Goal: Task Accomplishment & Management: Complete application form

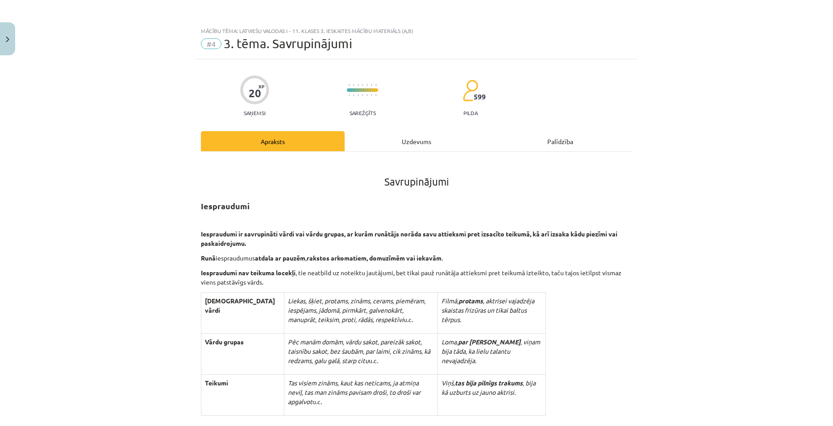
click at [404, 145] on div "Uzdevums" at bounding box center [417, 141] width 144 height 20
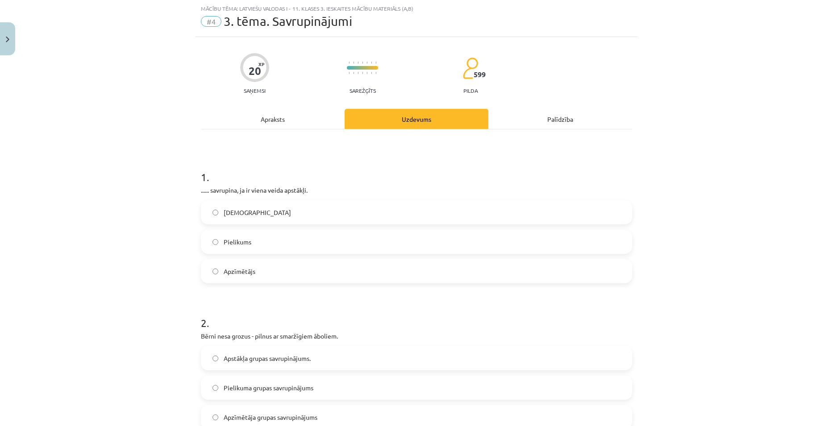
click at [269, 117] on div "Apraksts" at bounding box center [273, 119] width 144 height 20
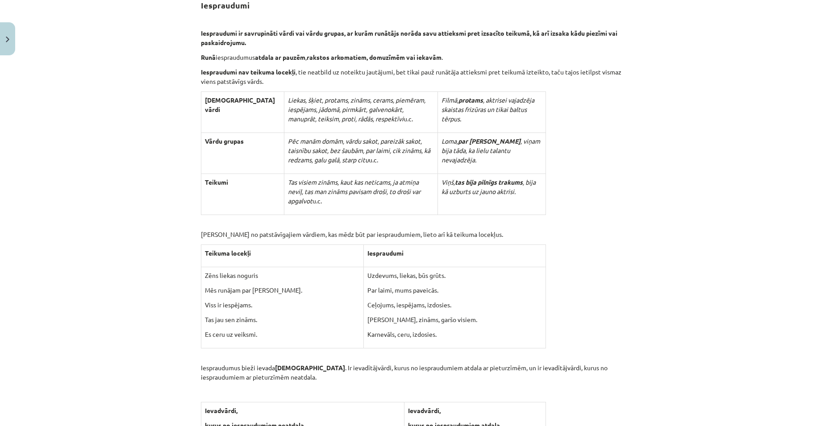
scroll to position [0, 0]
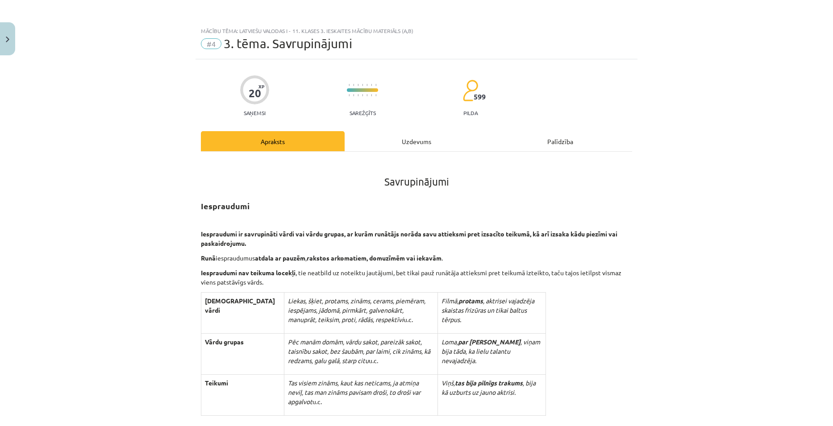
click at [399, 140] on div "Uzdevums" at bounding box center [417, 141] width 144 height 20
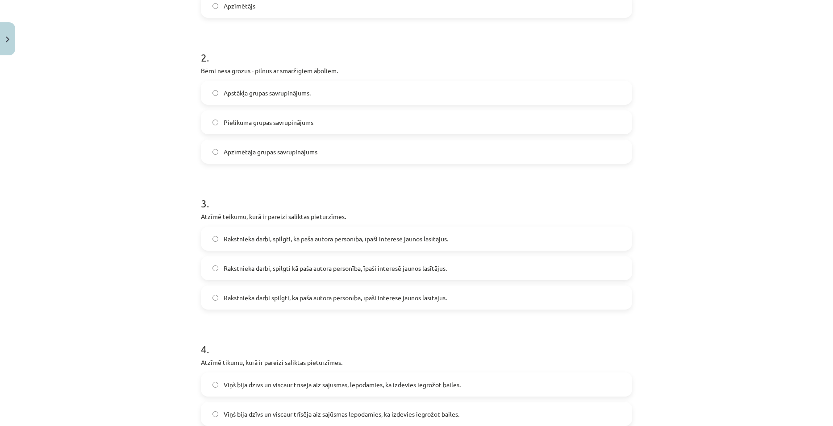
scroll to position [290, 0]
click at [303, 270] on span "Rakstnieka darbi, spilgti kā paša autora personība, īpaši interesē jaunos lasīt…" at bounding box center [335, 266] width 223 height 9
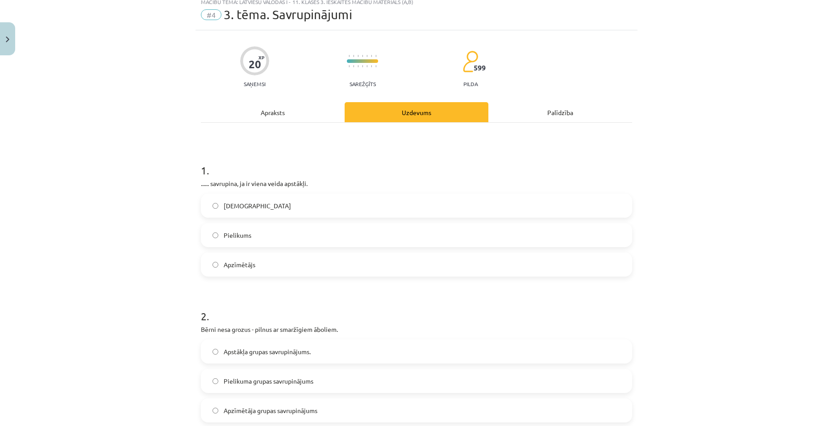
scroll to position [45, 0]
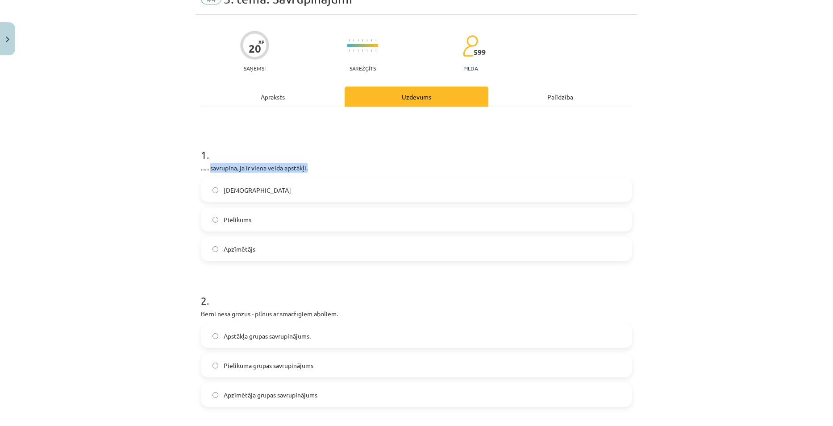
drag, startPoint x: 208, startPoint y: 169, endPoint x: 324, endPoint y: 172, distance: 116.5
click at [324, 172] on p "...... savrupina, ja ir viena veida apstākļi." at bounding box center [416, 167] width 431 height 9
copy p "savrupina, ja ir viena veida apstākļi."
click at [635, 147] on div "Mācību tēma: Latviešu valodas i - 11. klases 3. ieskaites mācību materiāls (a,b…" at bounding box center [416, 213] width 833 height 426
drag, startPoint x: 220, startPoint y: 189, endPoint x: 267, endPoint y: 257, distance: 82.4
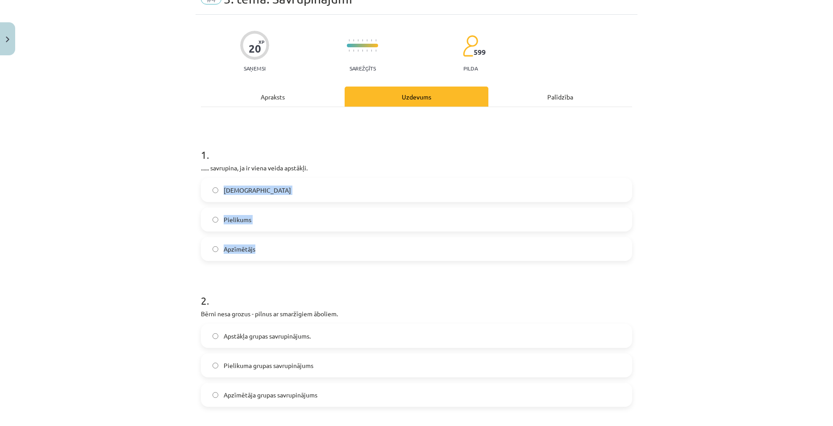
click at [267, 257] on div "Apstāklis Pielikums Apzīmētājs" at bounding box center [416, 219] width 431 height 83
copy div "Apstāklis Pielikums Apzīmētājs"
click at [681, 162] on div "Mācību tēma: Latviešu valodas i - 11. klases 3. ieskaites mācību materiāls (a,b…" at bounding box center [416, 213] width 833 height 426
click at [263, 198] on label "Apstāklis" at bounding box center [416, 190] width 429 height 22
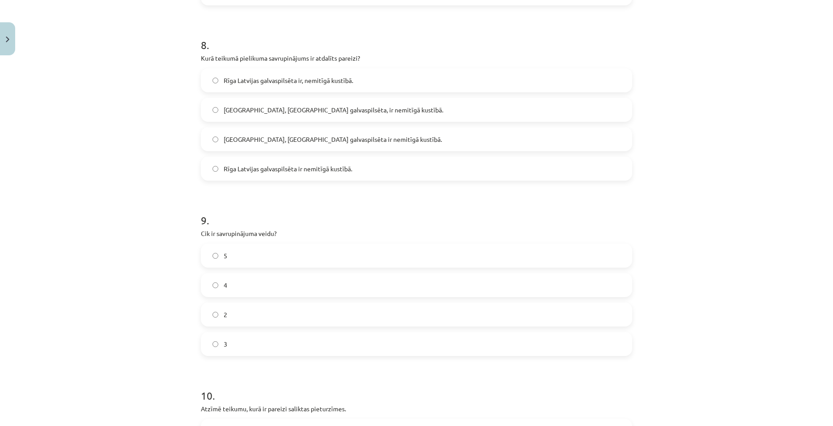
scroll to position [1385, 0]
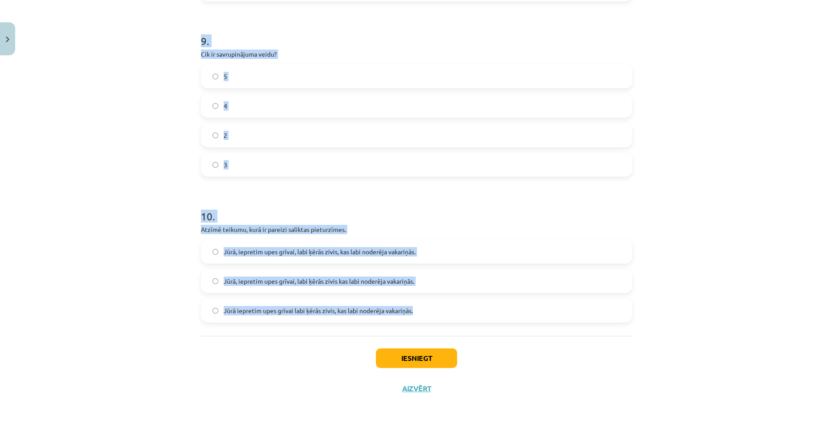
drag, startPoint x: 196, startPoint y: 30, endPoint x: 418, endPoint y: 322, distance: 366.3
copy form "2 . Bērni nesa grozus - pilnus ar smaržīgiem āboliem. Apstākļa grupas savrupinā…"
click at [748, 211] on div "Mācību tēma: Latviešu valodas i - 11. klases 3. ieskaites mācību materiāls (a,b…" at bounding box center [416, 213] width 833 height 426
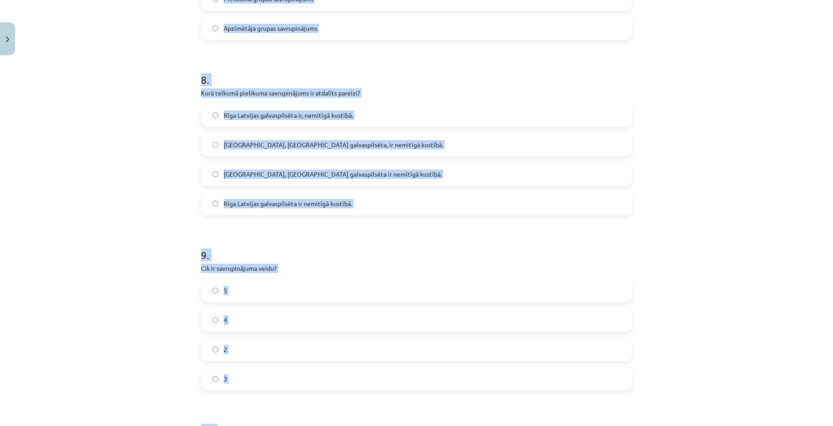
scroll to position [1162, 0]
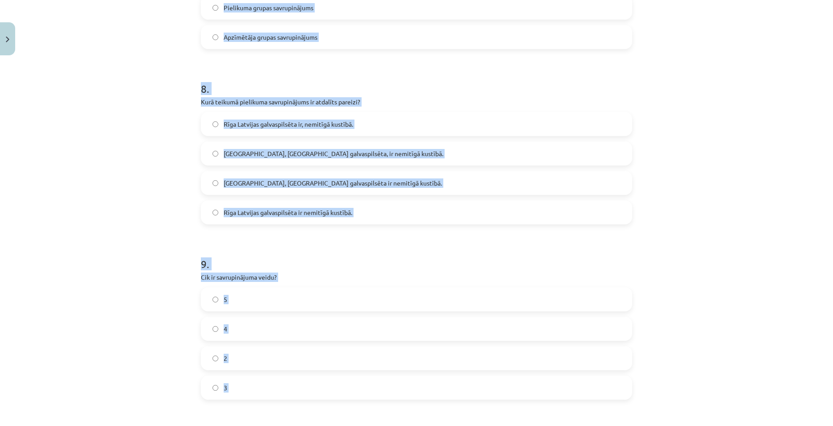
click at [81, 141] on div "Mācību tēma: Latviešu valodas i - 11. klases 3. ieskaites mācību materiāls (a,b…" at bounding box center [416, 213] width 833 height 426
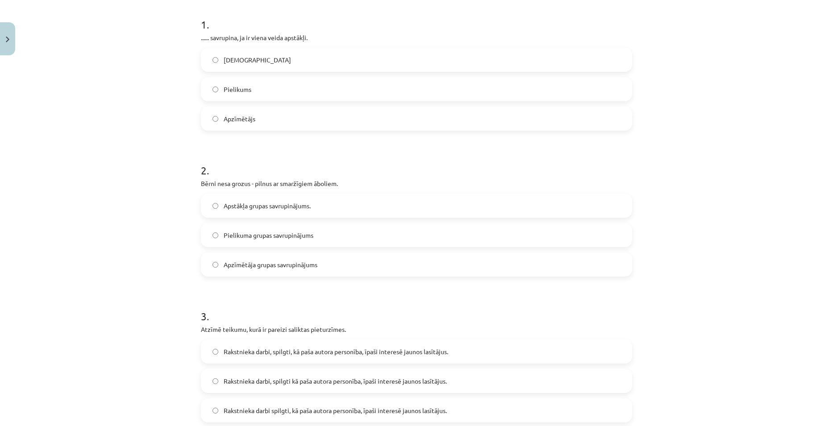
scroll to position [179, 0]
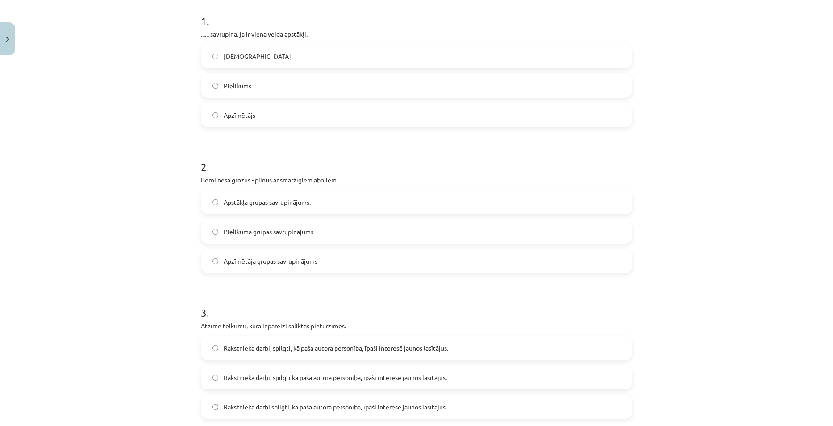
click at [258, 239] on label "Pielikuma grupas savrupinājums" at bounding box center [416, 231] width 429 height 22
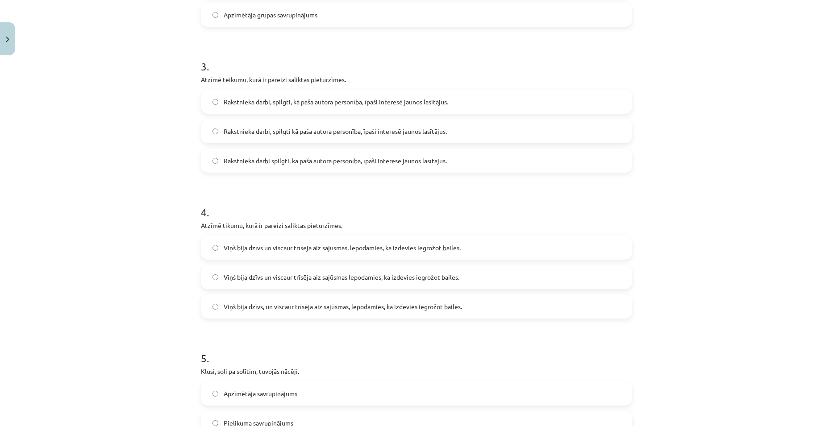
scroll to position [491, 0]
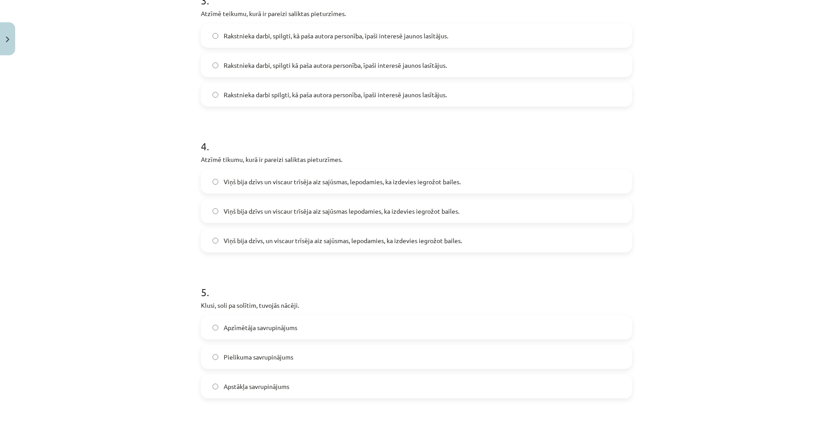
click at [299, 185] on span "Viņš bija dzīvs un viscaur trīsēja aiz sajūsmas, lepodamies, ka izdevies iegrož…" at bounding box center [342, 181] width 237 height 9
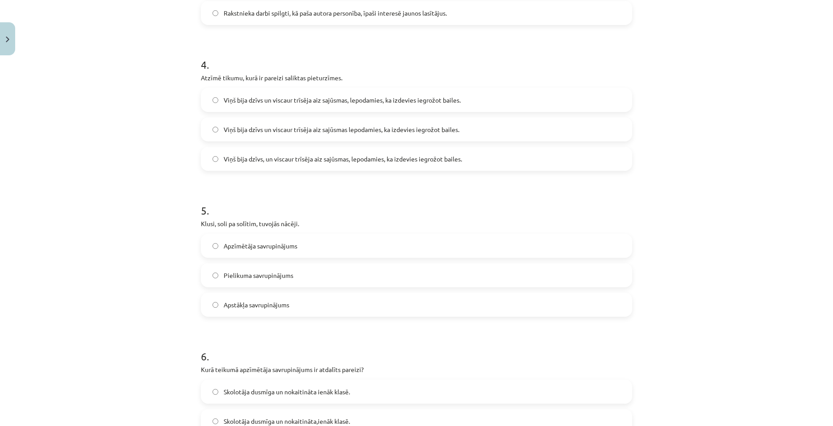
scroll to position [580, 0]
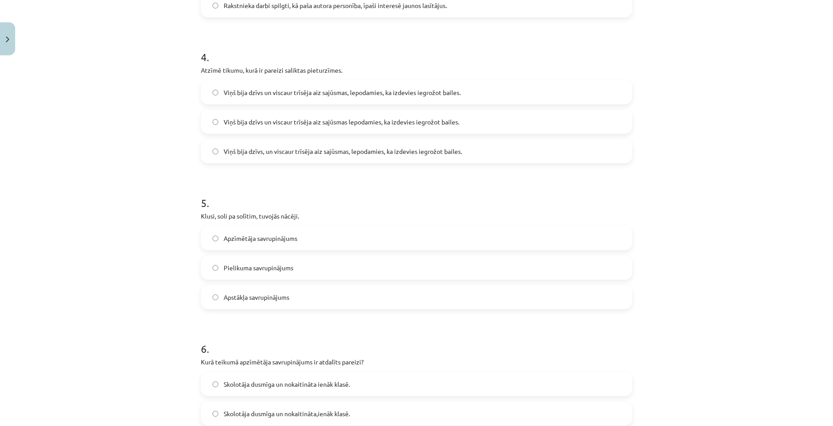
click at [279, 298] on span "Apstākļa savrupinājums" at bounding box center [257, 297] width 66 height 9
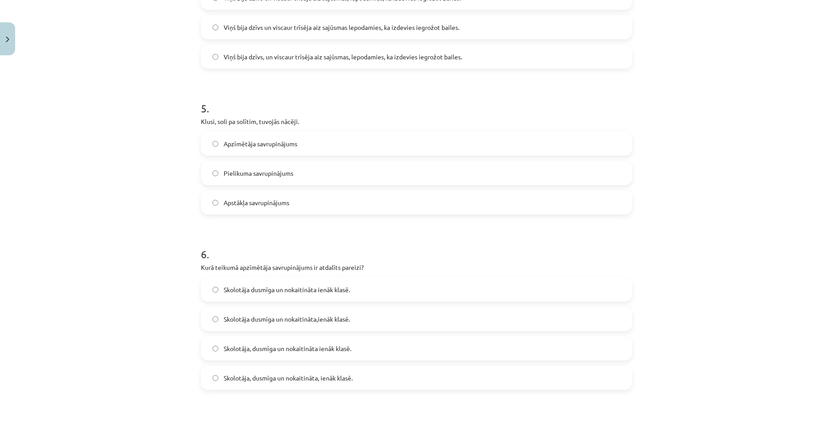
scroll to position [714, 0]
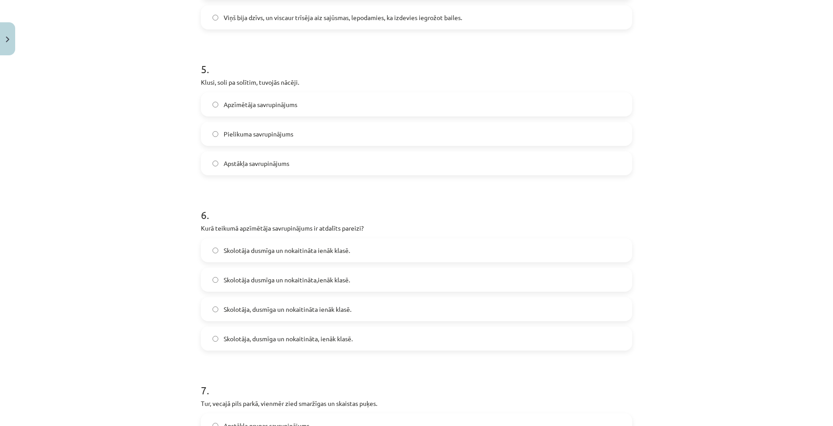
click at [270, 104] on span "Apzīmētāja savrupinājums" at bounding box center [261, 104] width 74 height 9
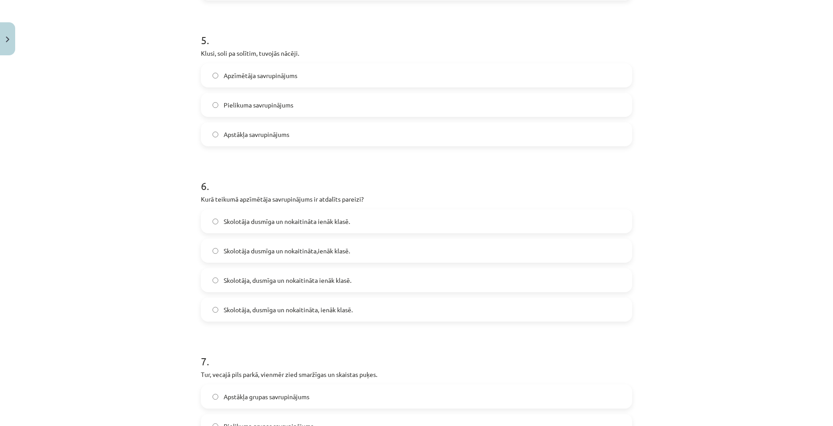
scroll to position [759, 0]
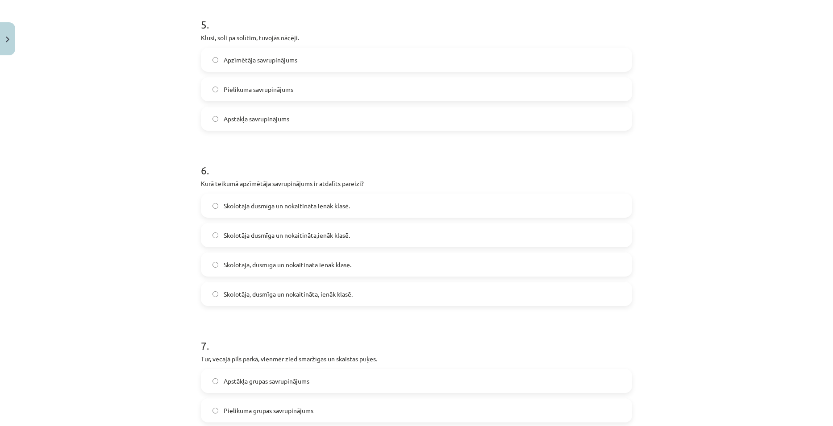
click at [304, 297] on span "Skolotāja, dusmīga un nokaitināta, ienāk klasē." at bounding box center [288, 294] width 129 height 9
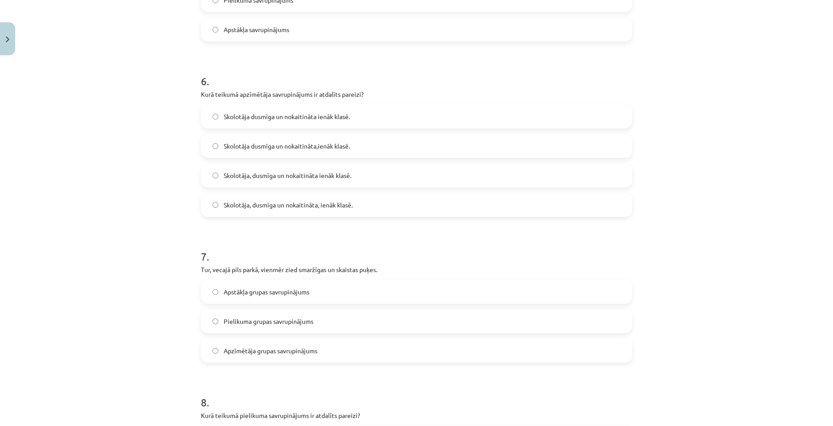
scroll to position [893, 0]
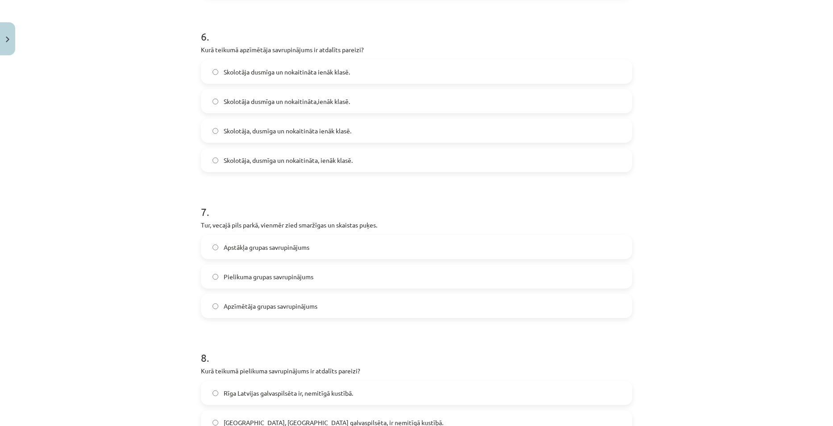
click at [259, 251] on span "Apstākļa grupas savrupinājums" at bounding box center [267, 247] width 86 height 9
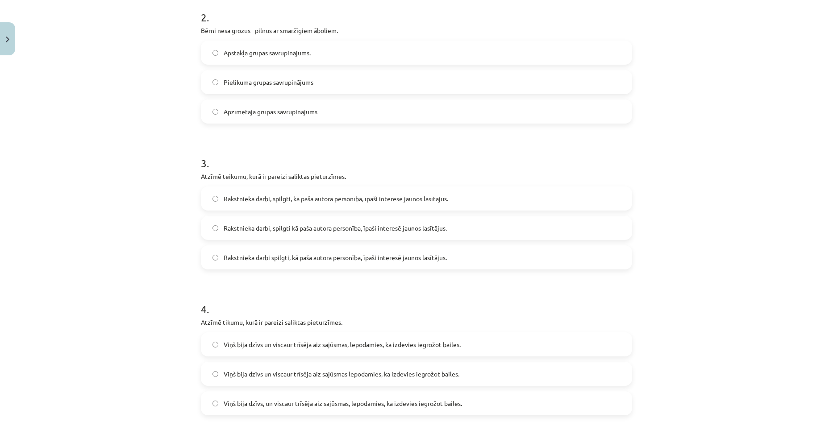
scroll to position [312, 0]
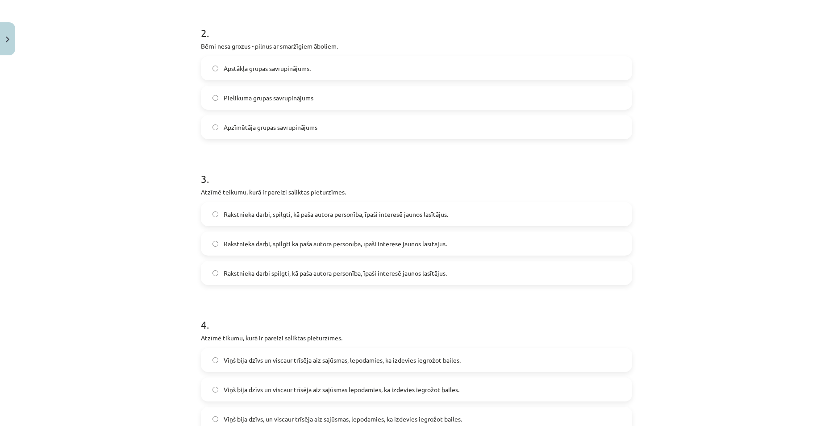
click at [291, 120] on label "Apzīmētāja grupas savrupinājums" at bounding box center [416, 127] width 429 height 22
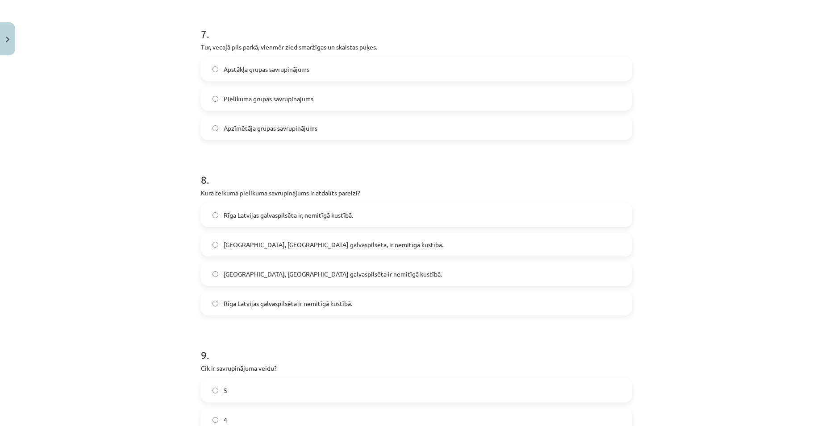
scroll to position [1071, 0]
click at [238, 253] on label "Rīga, Latvijas galvaspilsēta, ir nemitīgā kustībā." at bounding box center [416, 244] width 429 height 22
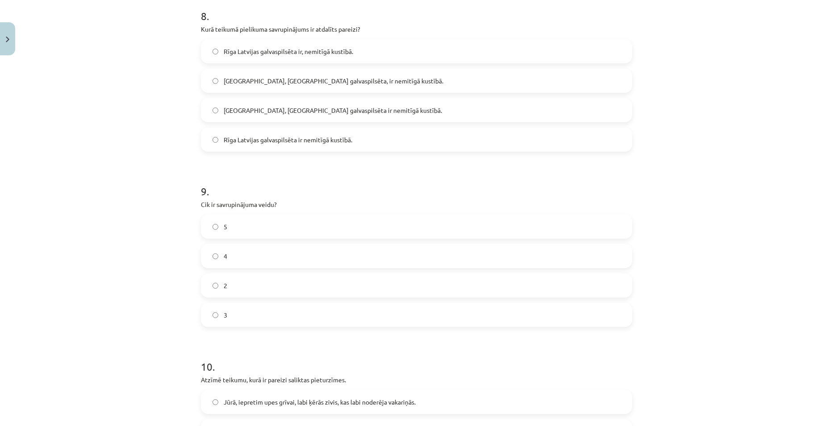
scroll to position [1250, 0]
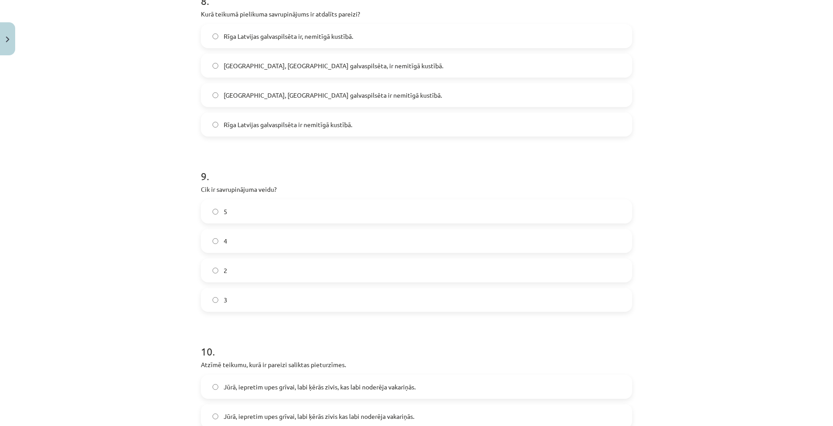
click at [233, 302] on label "3" at bounding box center [416, 300] width 429 height 22
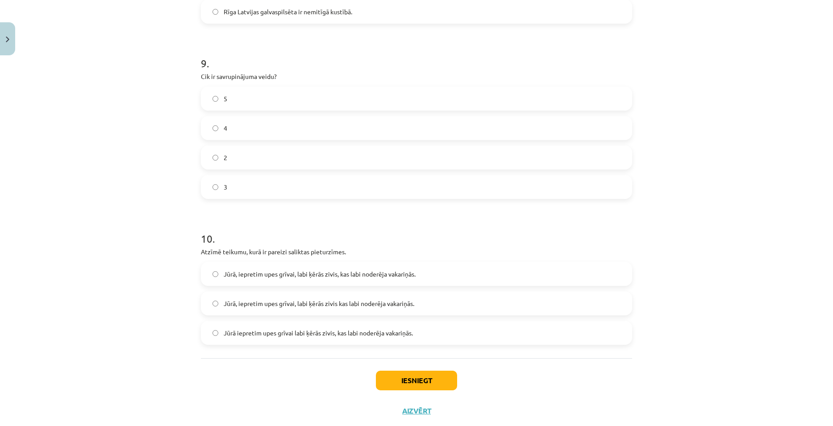
scroll to position [1385, 0]
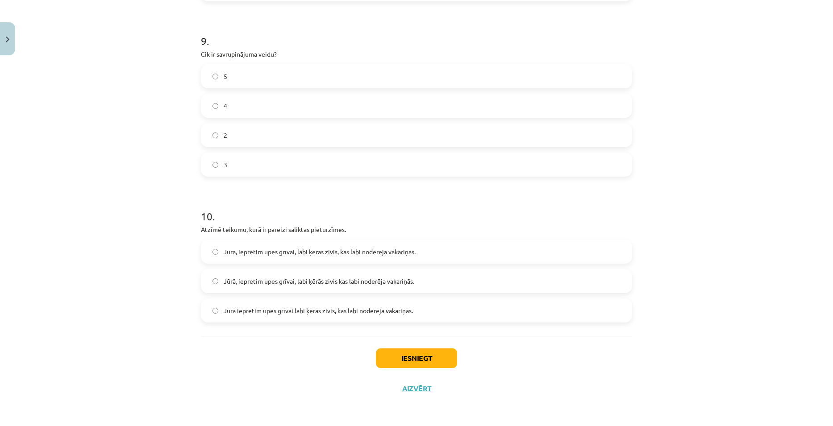
click at [292, 257] on label "Jūrā, iepretim upes grīvai, labi ķērās zivis, kas labi noderēja vakariņās." at bounding box center [416, 252] width 429 height 22
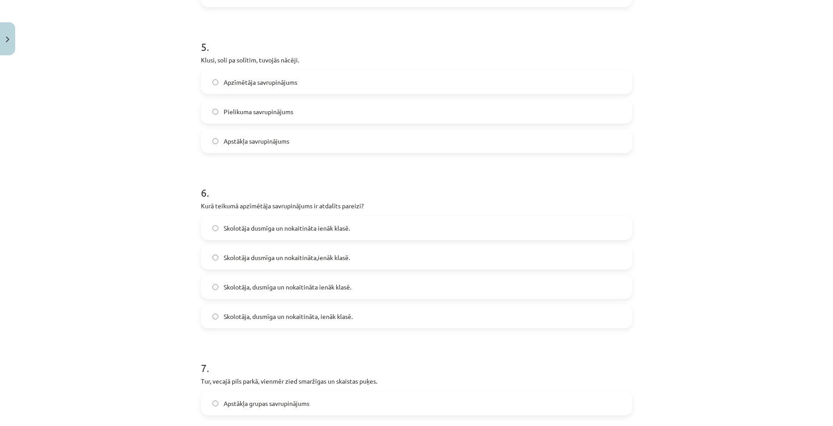
scroll to position [759, 0]
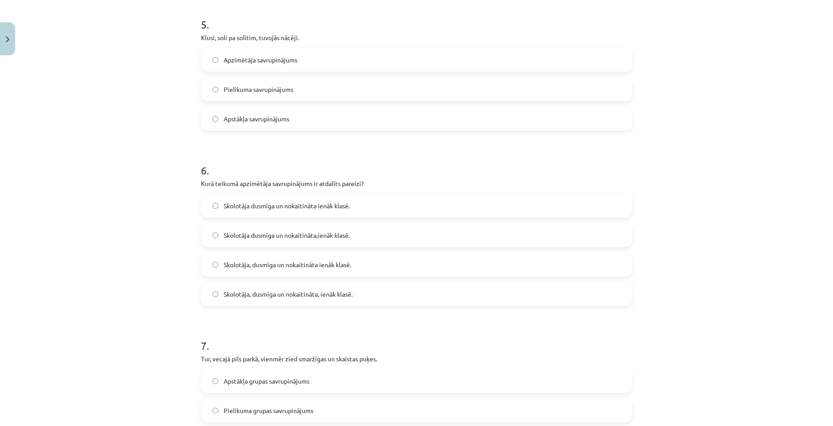
click at [264, 121] on span "Apstākļa savrupinājums" at bounding box center [257, 118] width 66 height 9
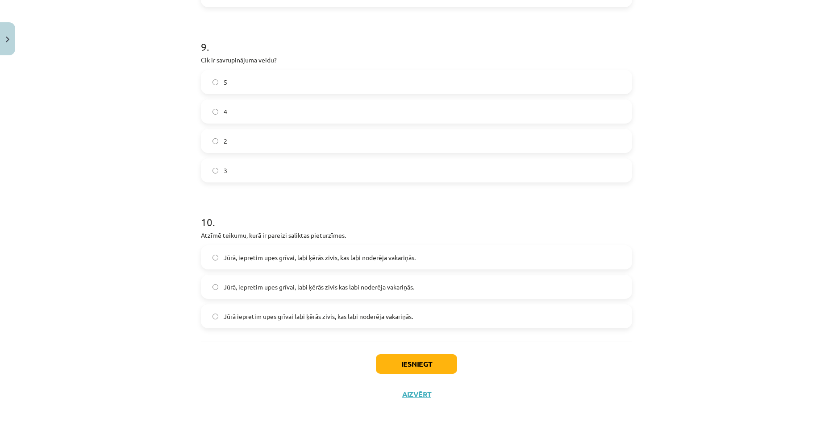
scroll to position [1385, 0]
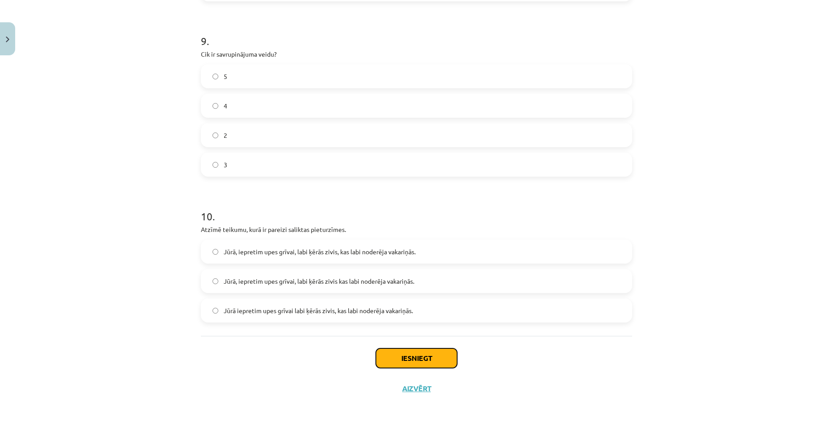
click at [439, 355] on button "Iesniegt" at bounding box center [416, 359] width 81 height 20
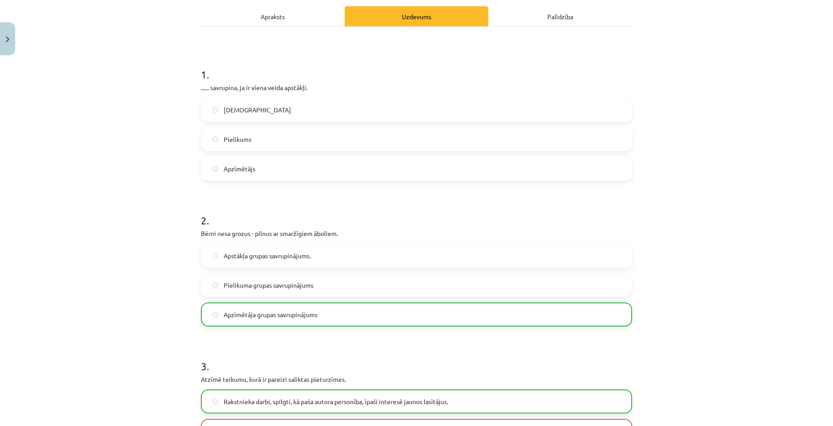
scroll to position [134, 0]
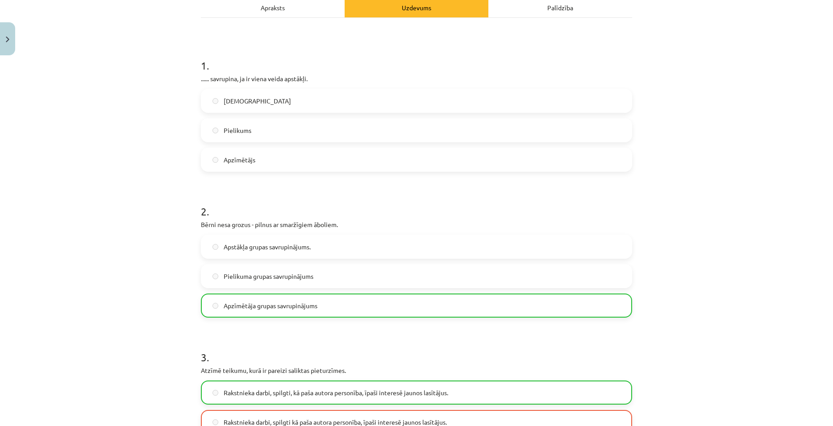
click at [228, 97] on span "Apstāklis" at bounding box center [257, 100] width 67 height 9
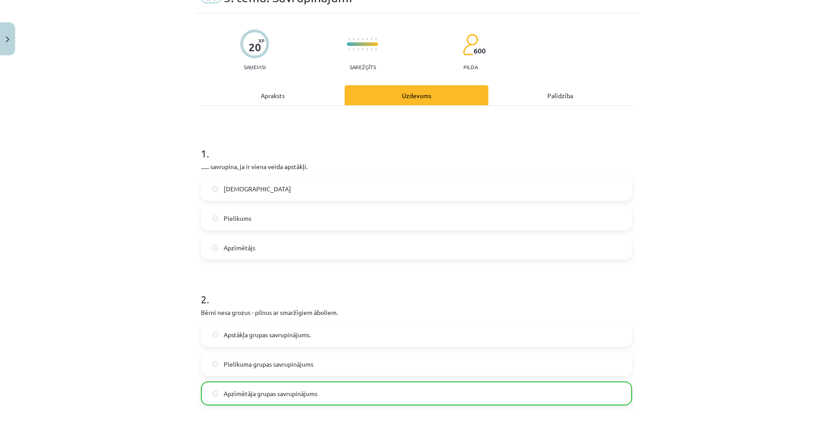
scroll to position [0, 0]
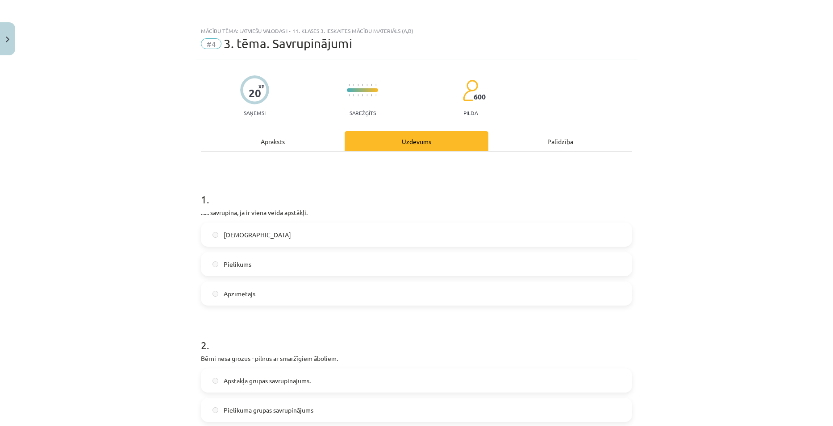
click at [269, 142] on div "Apraksts" at bounding box center [273, 141] width 144 height 20
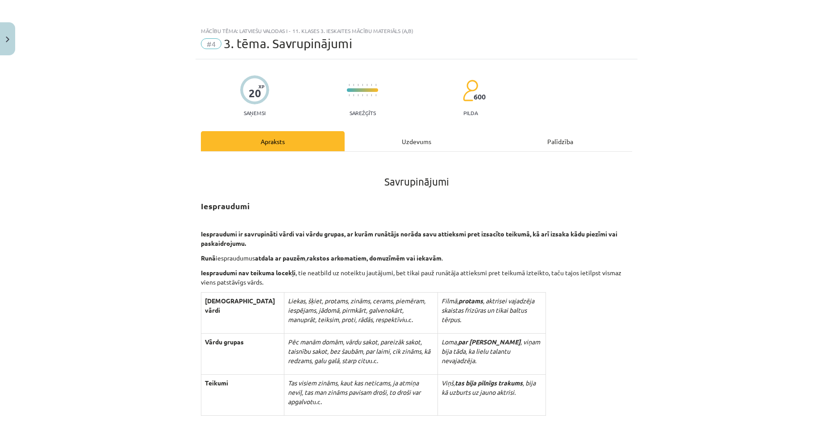
click at [421, 140] on div "Uzdevums" at bounding box center [417, 141] width 144 height 20
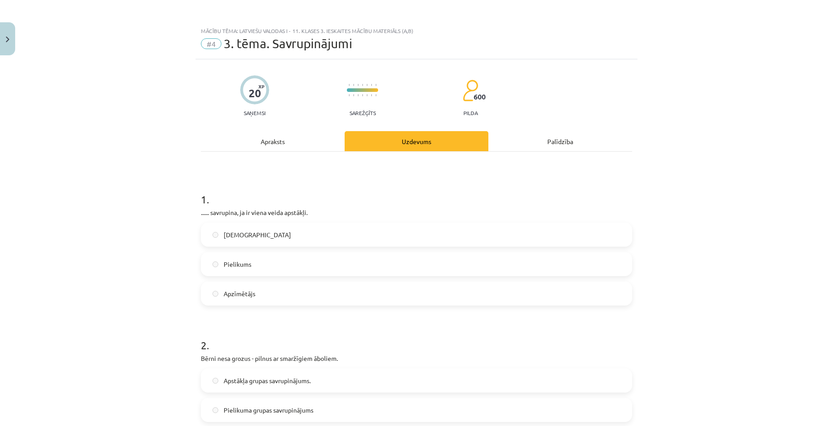
click at [277, 138] on div "Apraksts" at bounding box center [273, 141] width 144 height 20
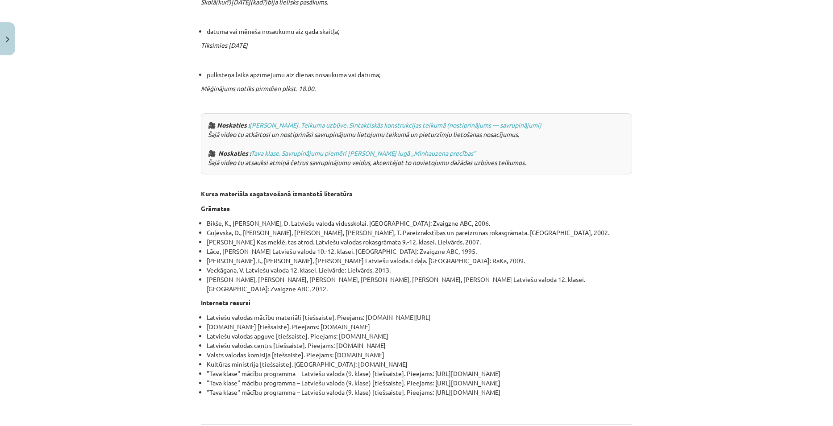
scroll to position [3005, 0]
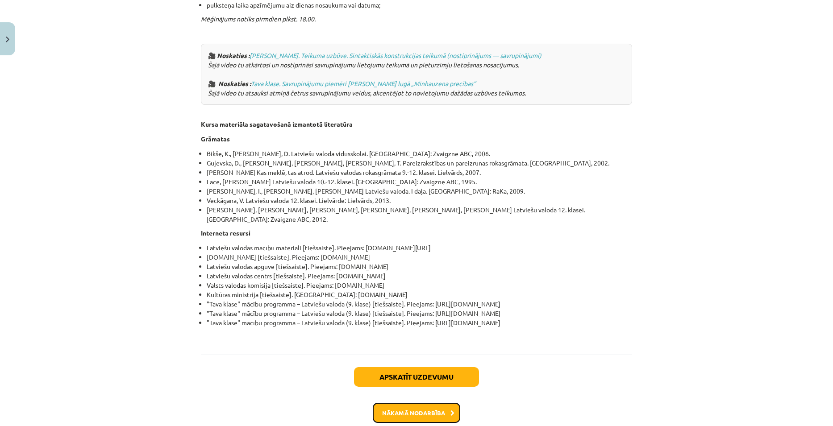
click at [442, 403] on button "Nākamā nodarbība" at bounding box center [416, 413] width 87 height 21
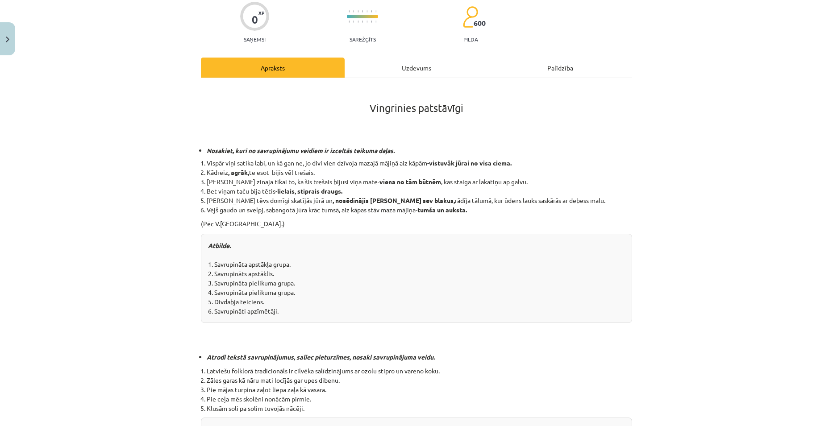
scroll to position [89, 0]
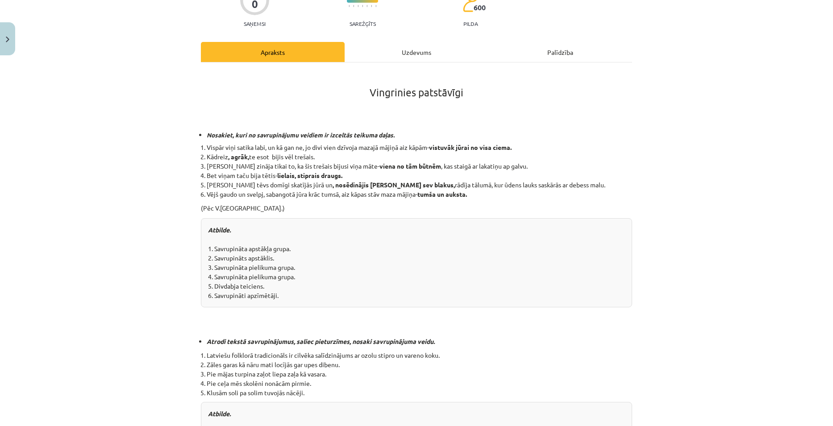
click at [409, 55] on div "Uzdevums" at bounding box center [417, 52] width 144 height 20
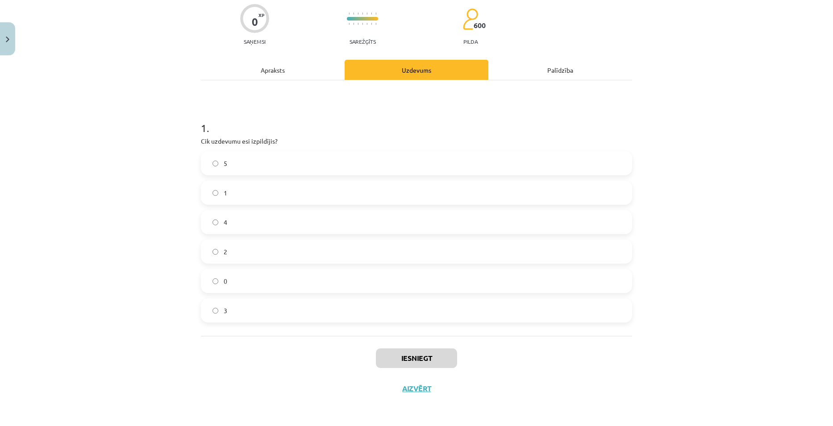
scroll to position [22, 0]
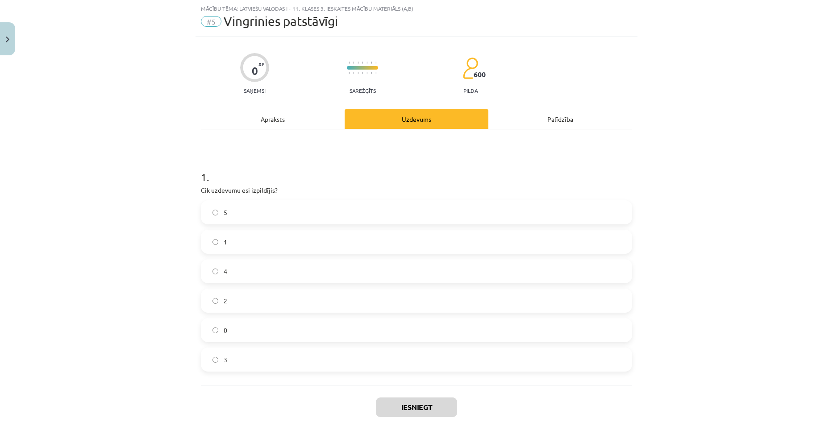
click at [291, 121] on div "Apraksts" at bounding box center [273, 119] width 144 height 20
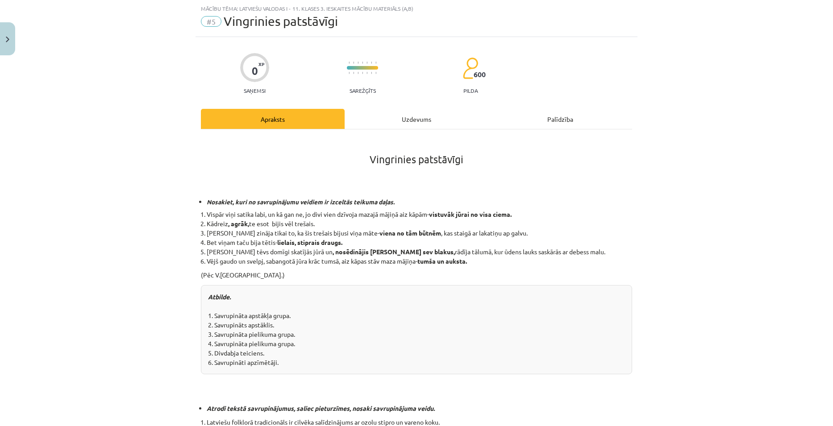
click at [382, 120] on div "Uzdevums" at bounding box center [417, 119] width 144 height 20
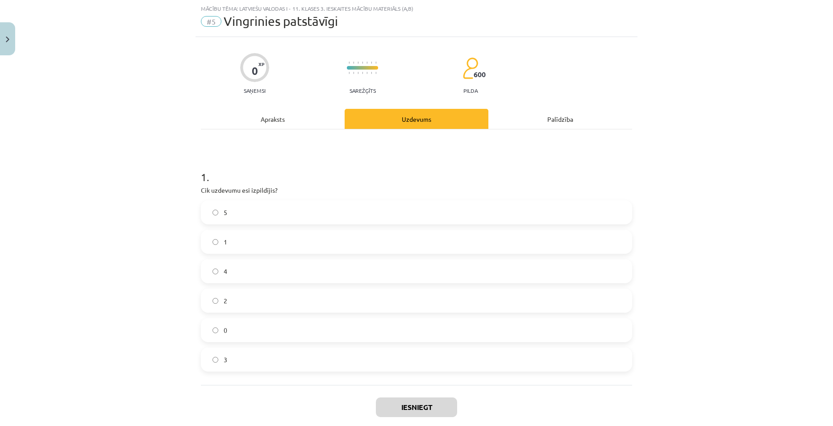
click at [288, 126] on div "Apraksts" at bounding box center [273, 119] width 144 height 20
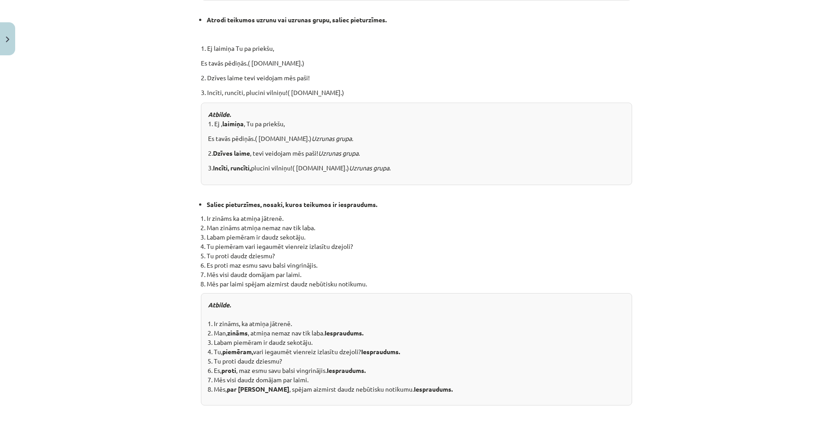
scroll to position [848, 0]
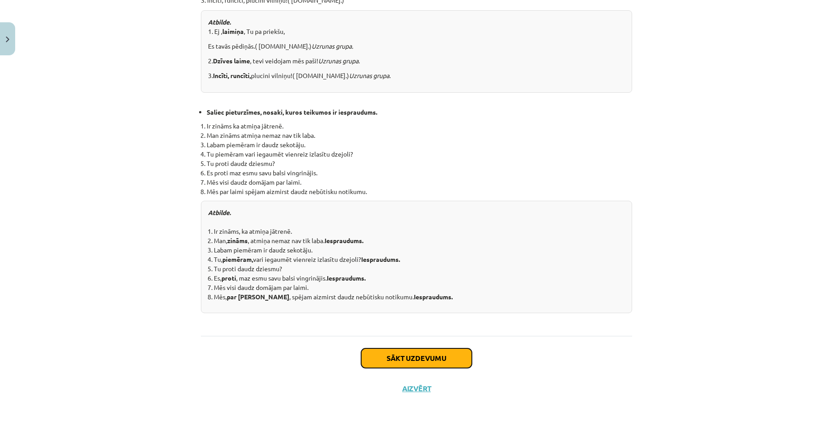
click at [409, 357] on button "Sākt uzdevumu" at bounding box center [416, 359] width 111 height 20
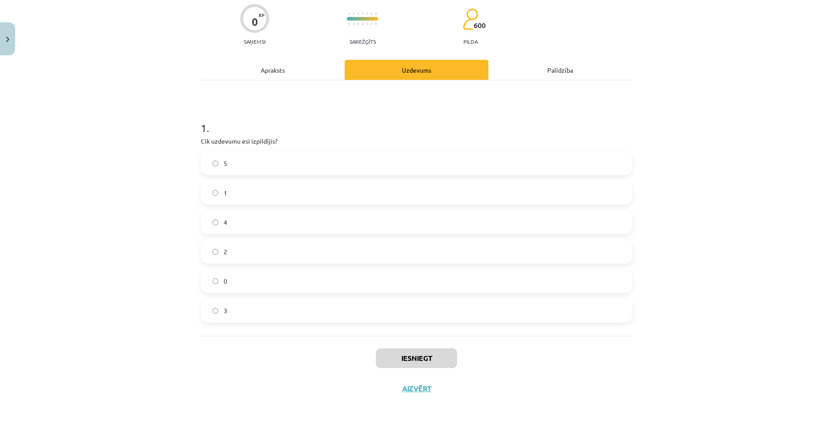
scroll to position [22, 0]
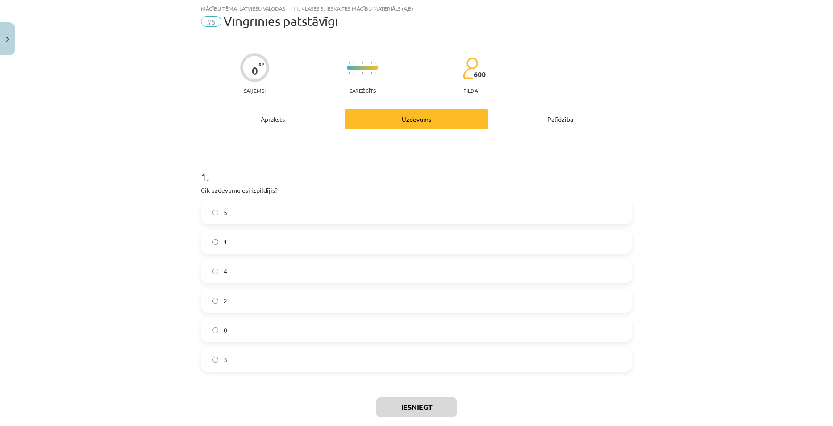
click at [252, 213] on label "5" at bounding box center [416, 212] width 429 height 22
click at [402, 403] on button "Iesniegt" at bounding box center [416, 408] width 81 height 20
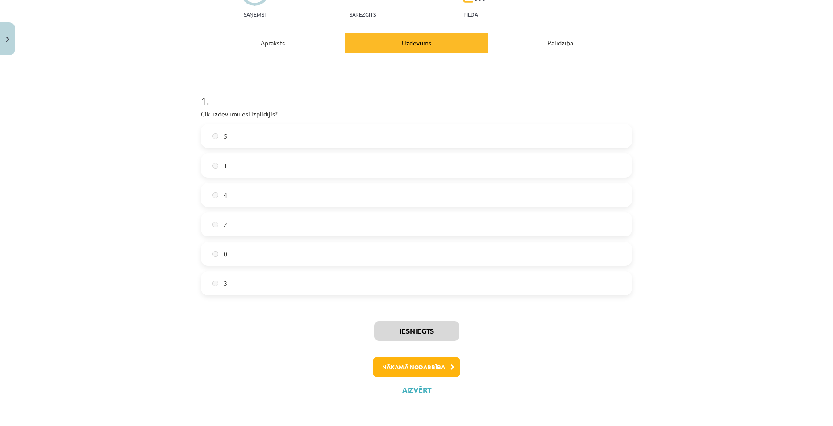
scroll to position [100, 0]
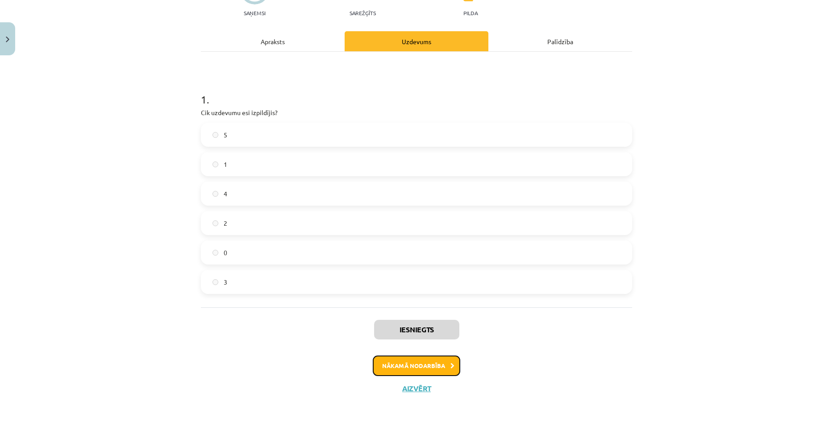
click at [421, 372] on button "Nākamā nodarbība" at bounding box center [416, 366] width 87 height 21
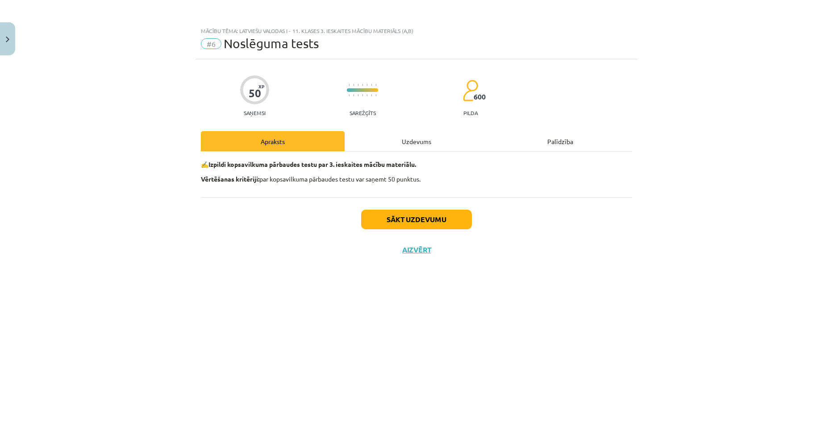
click at [417, 150] on div "Uzdevums" at bounding box center [417, 141] width 144 height 20
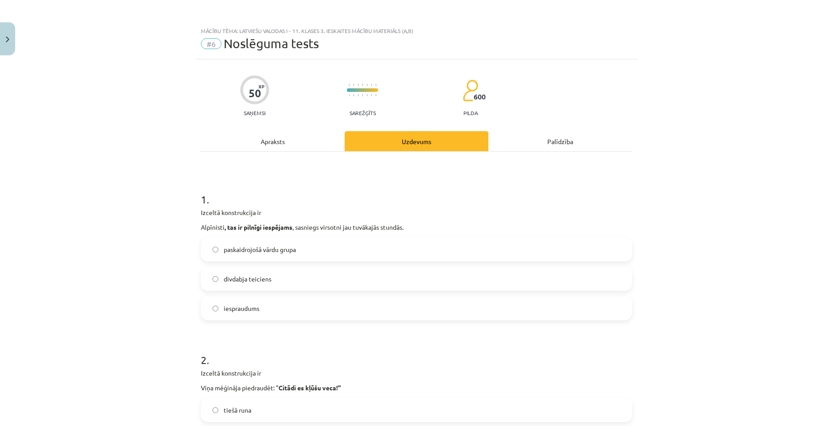
click at [262, 304] on label "iespraudums" at bounding box center [416, 308] width 429 height 22
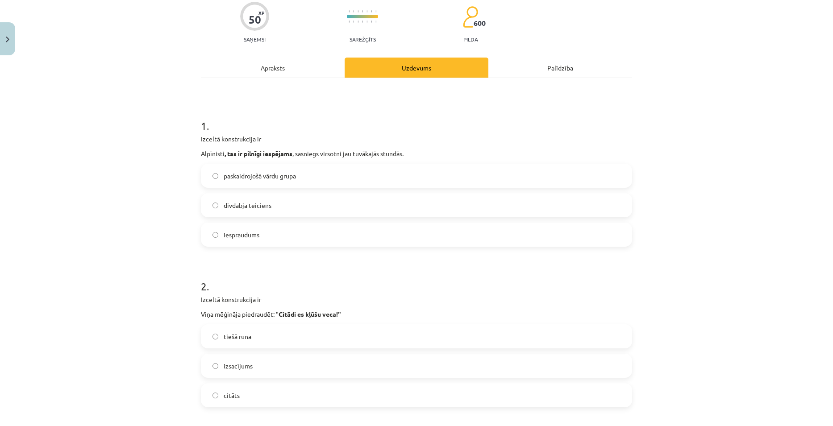
scroll to position [89, 0]
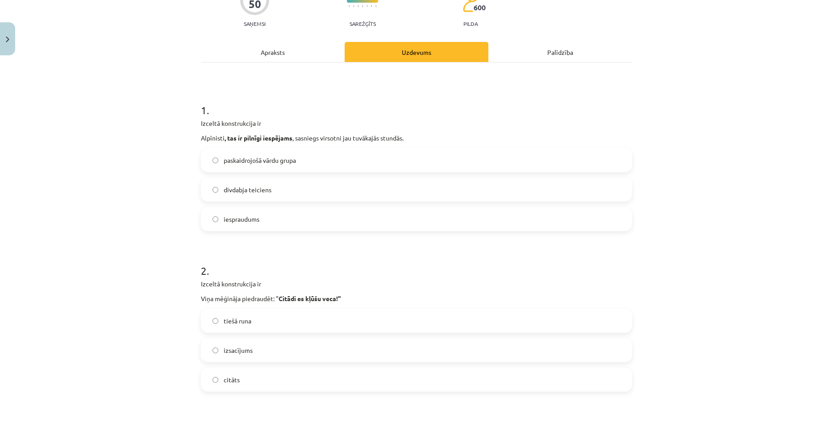
click at [265, 317] on label "tiešā runa" at bounding box center [416, 321] width 429 height 22
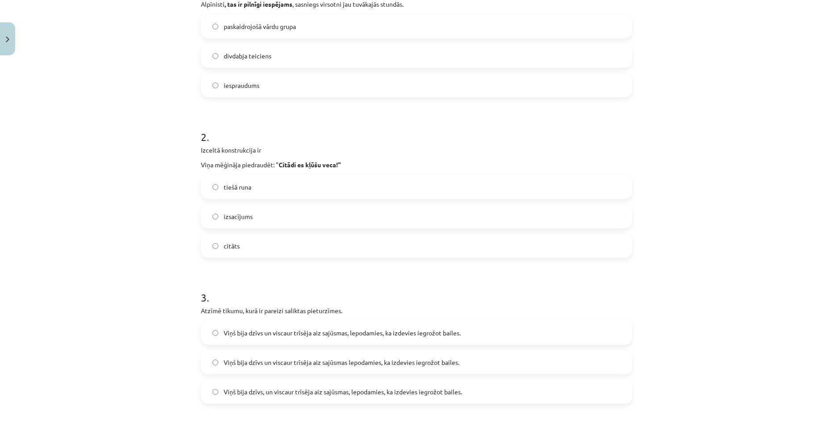
scroll to position [268, 0]
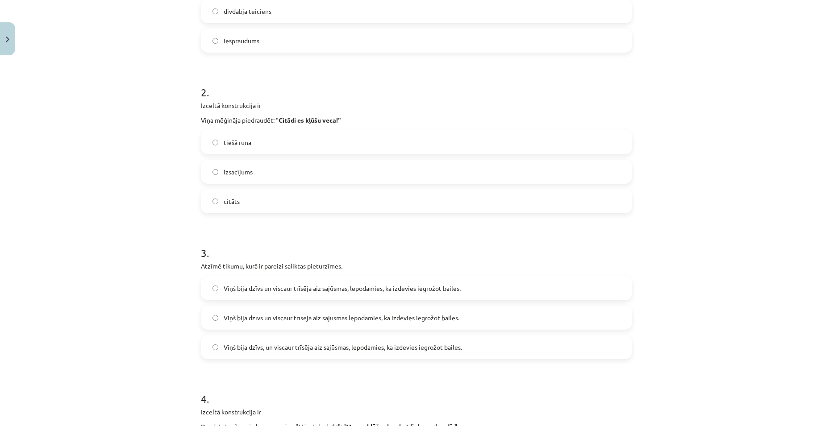
click at [353, 289] on span "Viņš bija dzīvs un viscaur trīsēja aiz sajūsmas, lepodamies, ka izdevies iegrož…" at bounding box center [342, 288] width 237 height 9
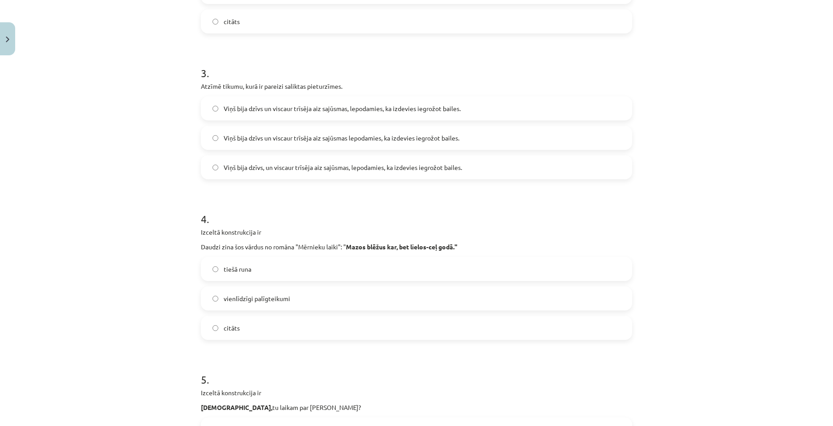
scroll to position [491, 0]
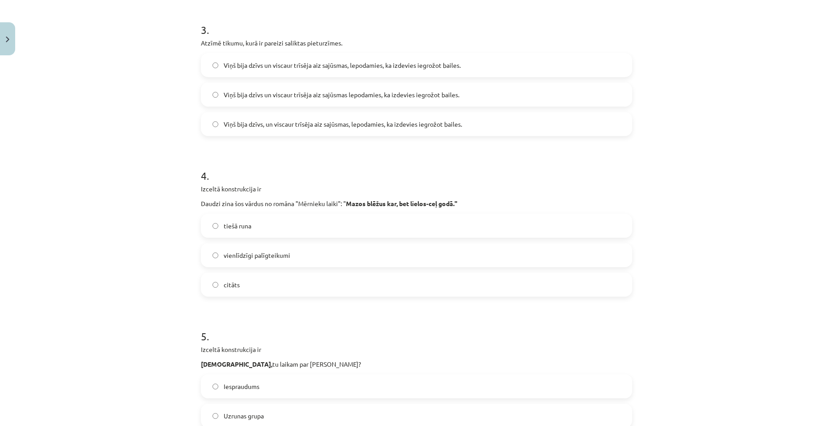
click at [304, 256] on label "vienlīdzīgi palīgteikumi" at bounding box center [416, 255] width 429 height 22
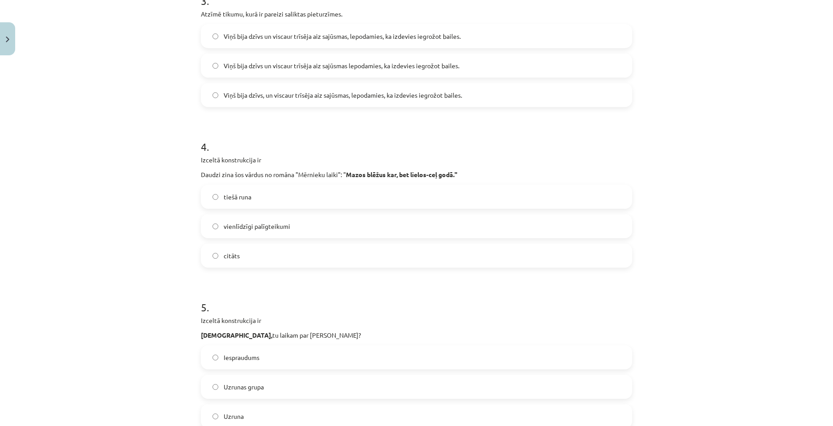
scroll to position [536, 0]
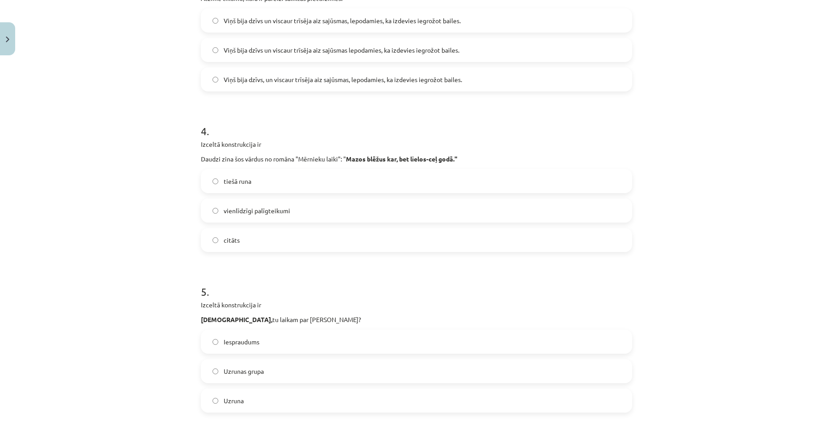
click at [266, 238] on label "citāts" at bounding box center [416, 240] width 429 height 22
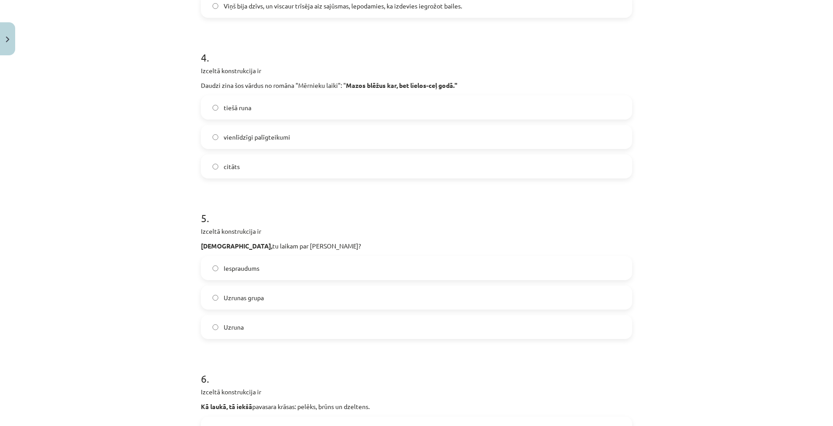
scroll to position [625, 0]
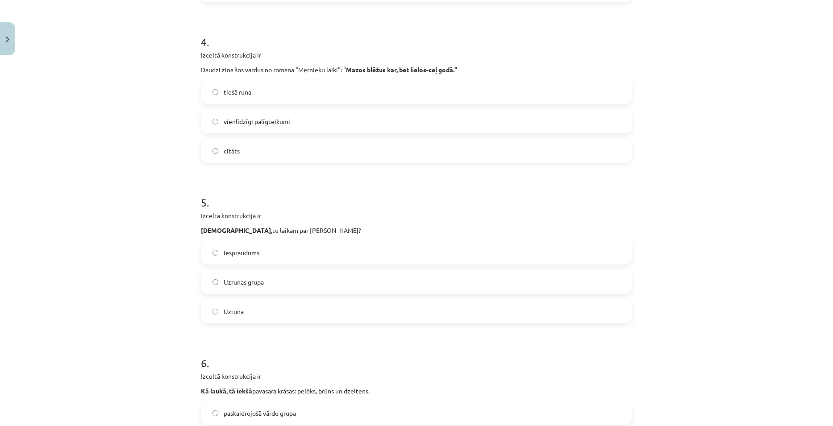
click at [263, 301] on label "Uzruna" at bounding box center [416, 311] width 429 height 22
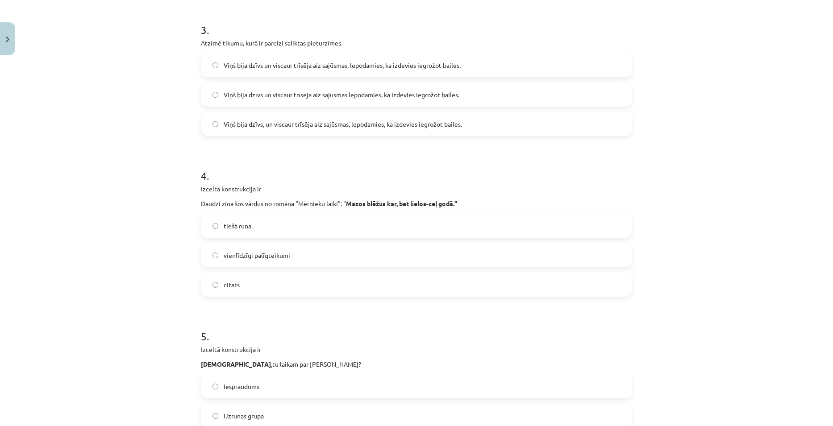
scroll to position [446, 0]
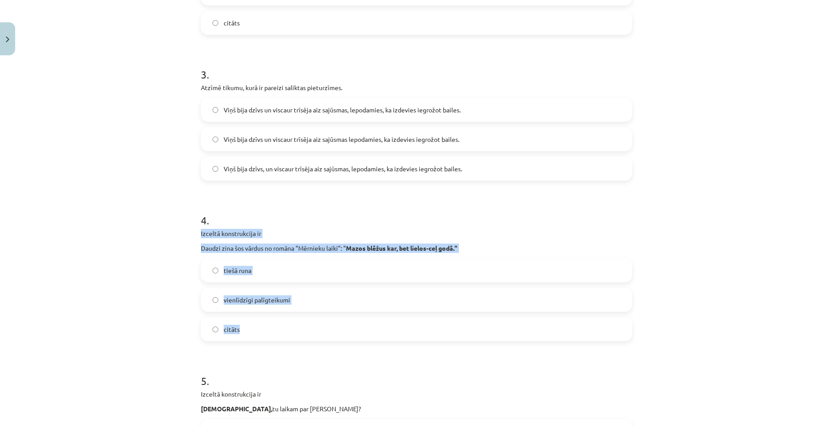
drag, startPoint x: 195, startPoint y: 235, endPoint x: 474, endPoint y: 337, distance: 298.0
copy div "Izceltā konstrukcija ir Daudzi zina šos vārdus no romāna "Mērnieku laiki": " Ma…"
click at [758, 245] on div "Mācību tēma: Latviešu valodas i - 11. klases 3. ieskaites mācību materiāls (a,b…" at bounding box center [416, 213] width 833 height 426
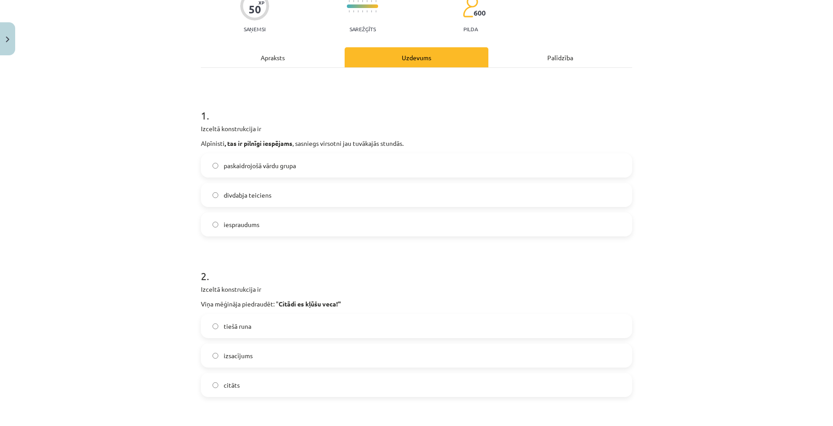
scroll to position [0, 0]
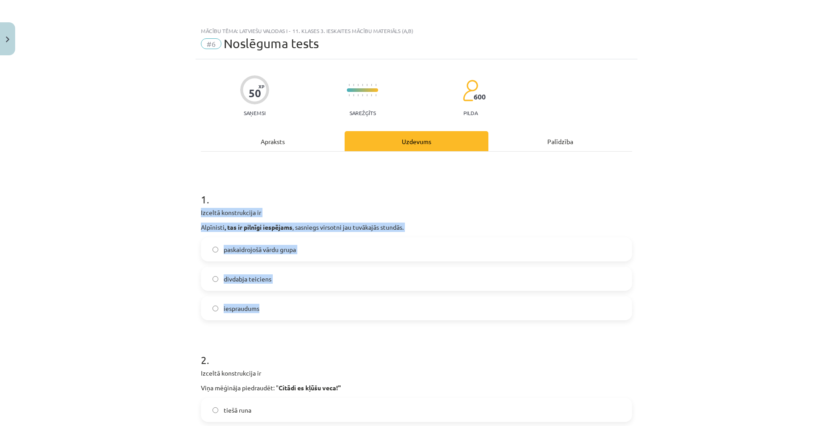
drag, startPoint x: 198, startPoint y: 214, endPoint x: 369, endPoint y: 303, distance: 192.6
click at [369, 303] on div "1 . Izceltā konstrukcija ir Alpīnisti , tas ir pilnīgi iespējams , sasniegs vir…" at bounding box center [416, 249] width 431 height 143
copy div "Izceltā konstrukcija ir Alpīnisti , tas ir pilnīgi iespējams , sasniegs virsotn…"
click at [560, 216] on p "Izceltā konstrukcija ir" at bounding box center [416, 212] width 431 height 9
click at [757, 250] on div "Mācību tēma: Latviešu valodas i - 11. klases 3. ieskaites mācību materiāls (a,b…" at bounding box center [416, 213] width 833 height 426
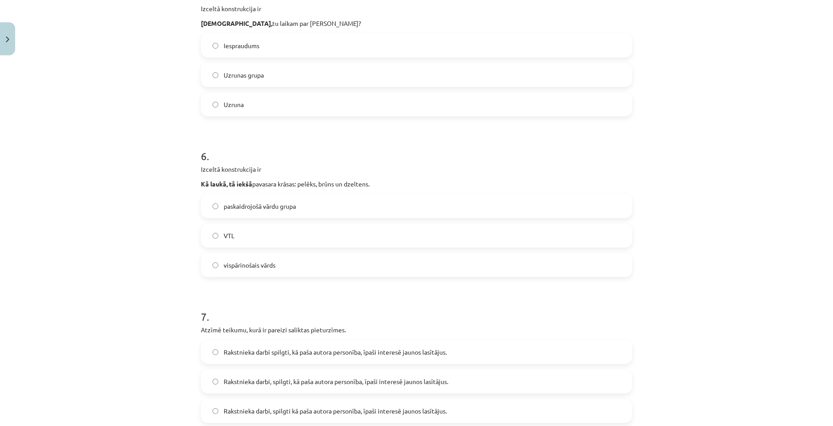
scroll to position [848, 0]
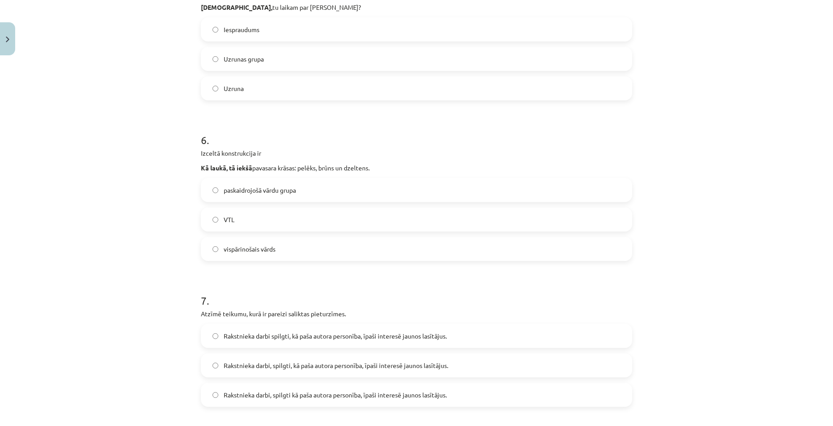
click at [274, 191] on span "paskaidrojošā vārdu grupa" at bounding box center [260, 190] width 72 height 9
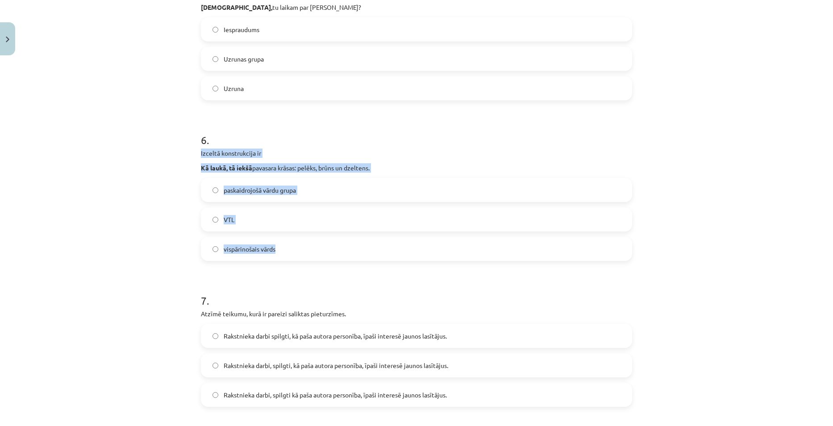
drag, startPoint x: 198, startPoint y: 151, endPoint x: 358, endPoint y: 248, distance: 187.4
click at [358, 248] on div "6 . Izceltā konstrukcija ir Kā laukā, tā iekšā pavasara krāsas: pelēks, brūns u…" at bounding box center [416, 189] width 431 height 143
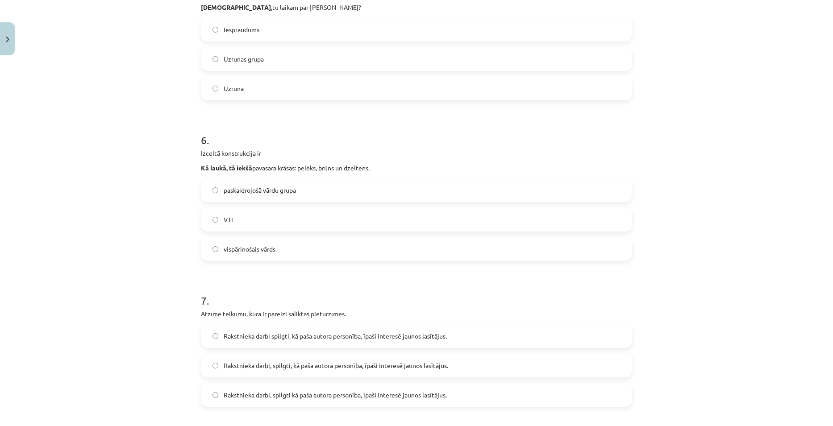
click at [401, 145] on h1 "6 ." at bounding box center [416, 132] width 431 height 28
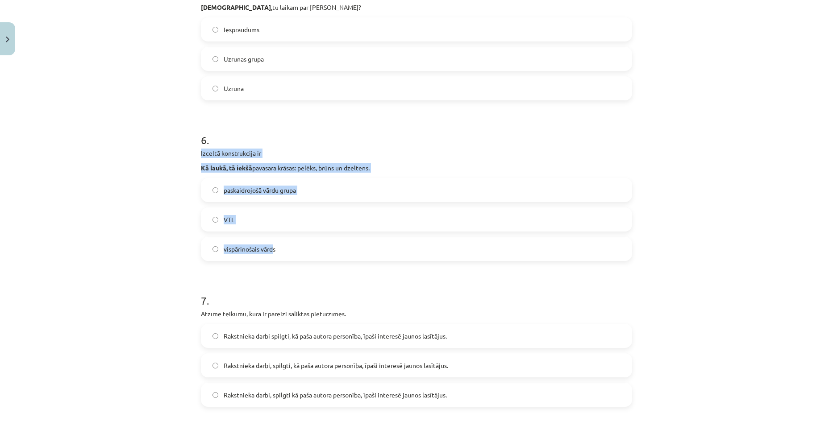
drag, startPoint x: 196, startPoint y: 153, endPoint x: 267, endPoint y: 244, distance: 115.2
click at [267, 244] on div "50 XP Saņemsi Sarežģīts 600 pilda Apraksts Uzdevums Palīdzība 1 . Izceltā konst…" at bounding box center [416, 97] width 442 height 1773
copy div "Izceltā konstrukcija ir Kā laukā, tā iekšā pavasara krāsas: pelēks, brūns un dz…"
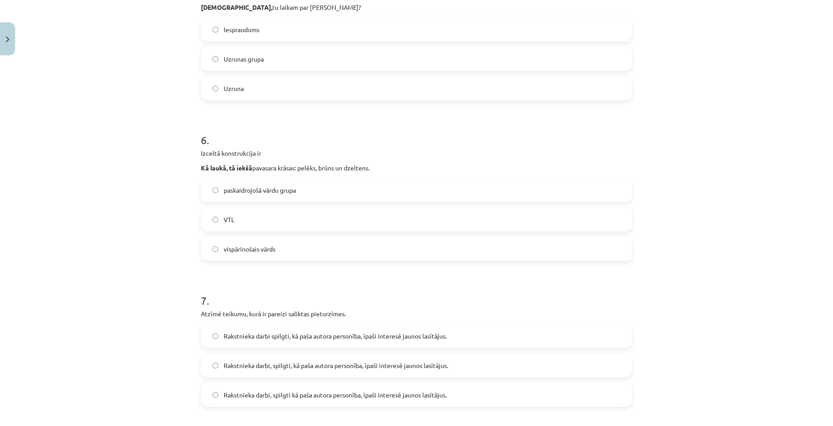
click at [403, 144] on h1 "6 ." at bounding box center [416, 132] width 431 height 28
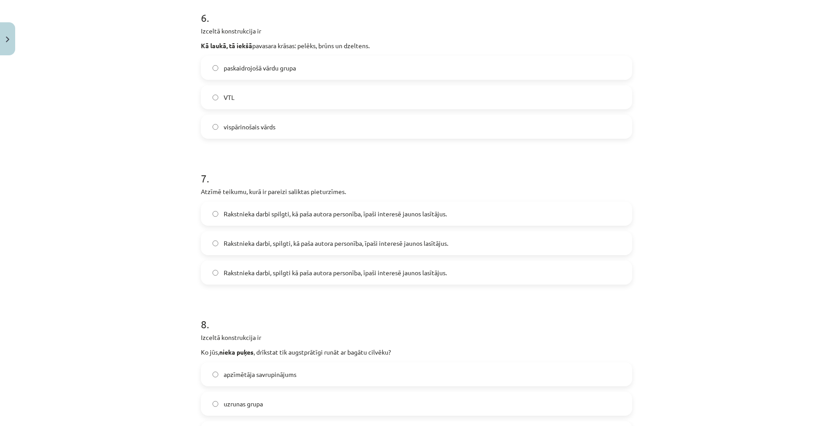
scroll to position [1026, 0]
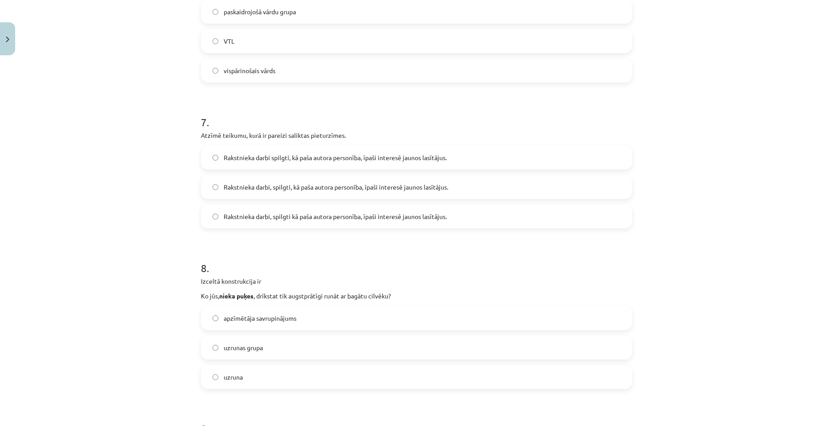
click at [262, 65] on label "vispārinošais vārds" at bounding box center [416, 70] width 429 height 22
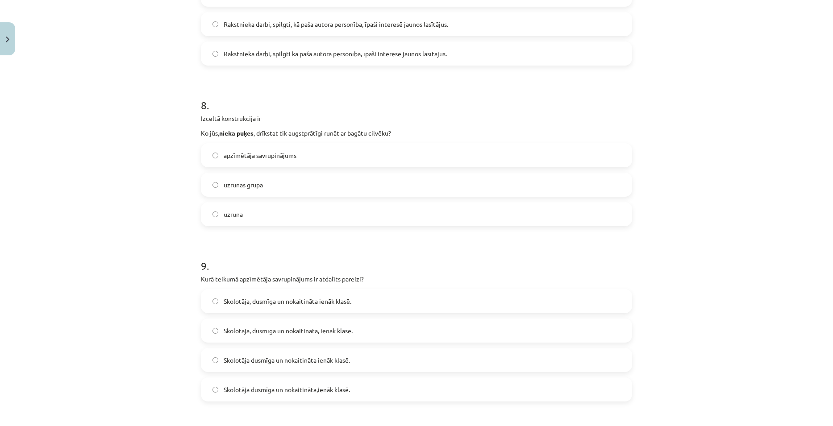
scroll to position [1205, 0]
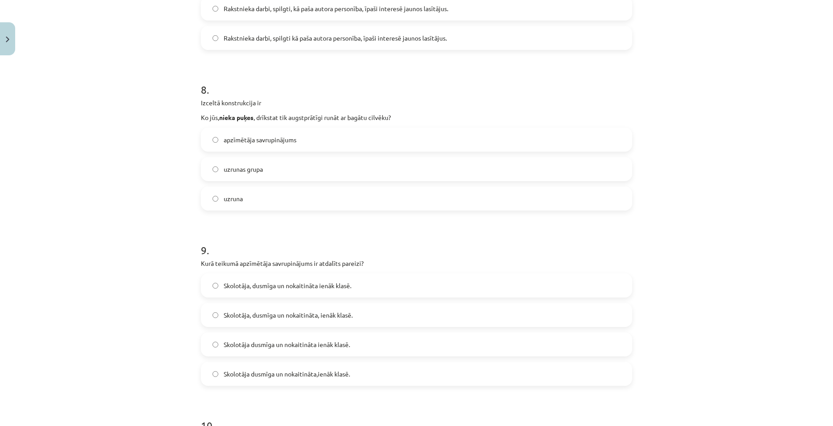
click at [312, 311] on span "Skolotāja, dusmīga un nokaitināta, ienāk klasē." at bounding box center [288, 315] width 129 height 9
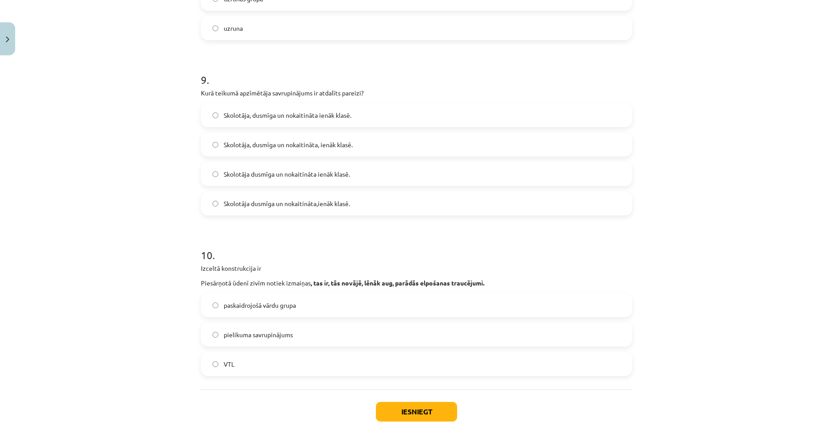
scroll to position [1429, 0]
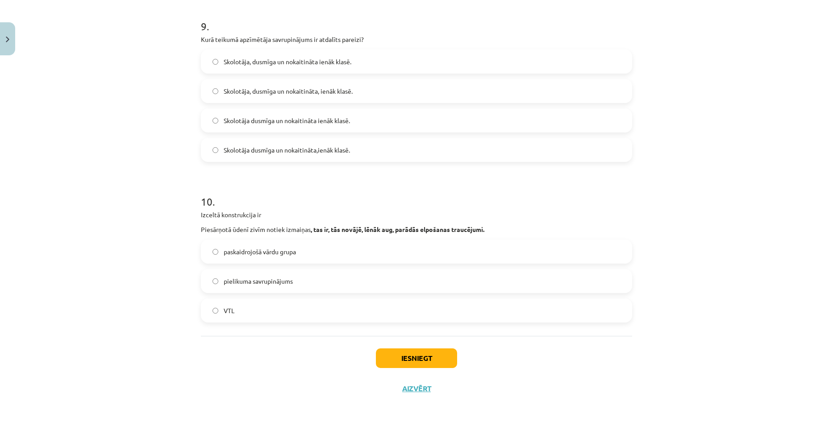
click at [385, 255] on label "paskaidrojošā vārdu grupa" at bounding box center [416, 252] width 429 height 22
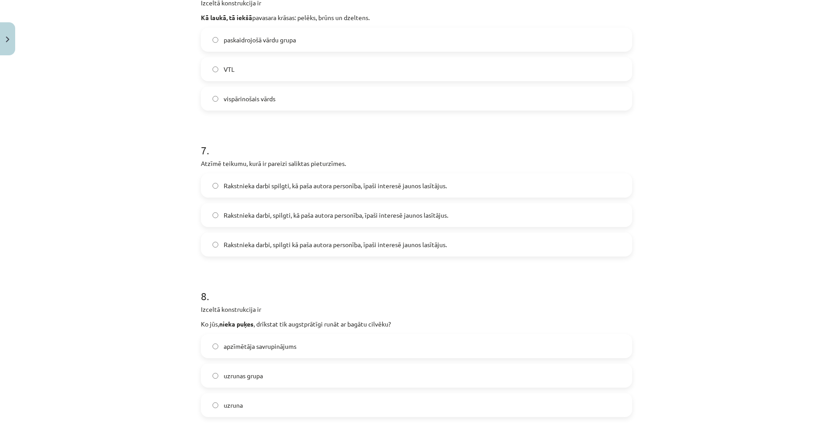
scroll to position [983, 0]
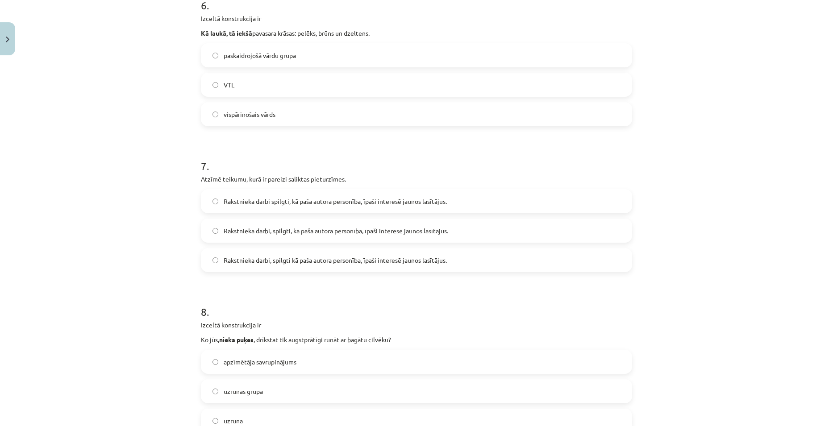
click at [316, 239] on label "Rakstnieka darbi, spilgti, kā paša autora personība, īpaši interesē jaunos lasī…" at bounding box center [416, 231] width 429 height 22
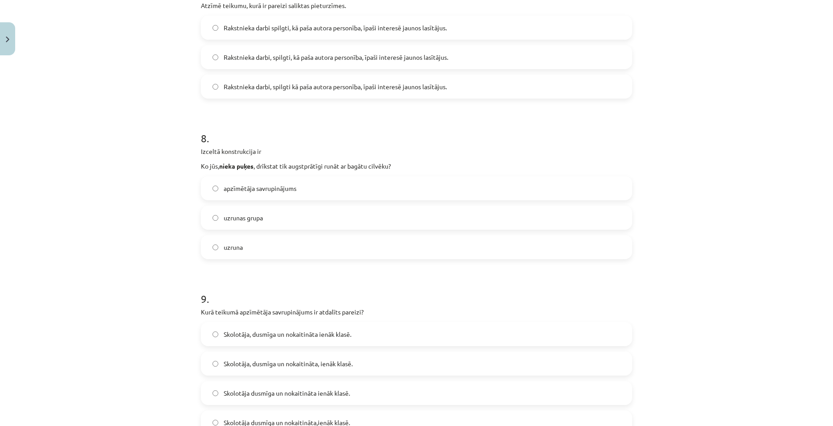
scroll to position [1161, 0]
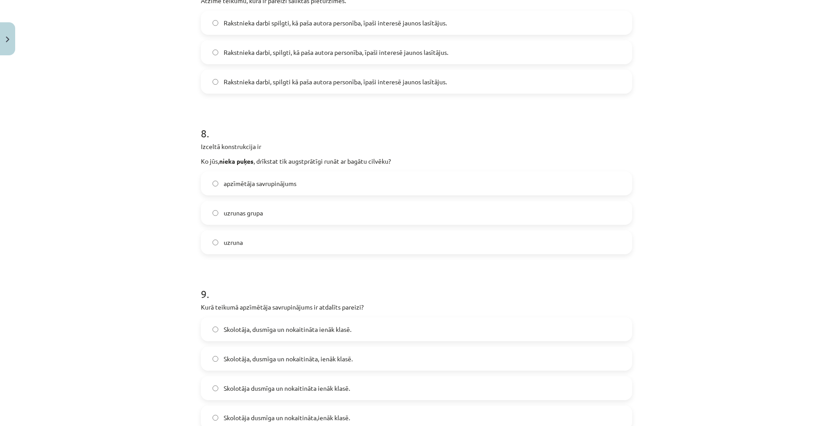
click at [258, 194] on label "apzīmētāja savrupinājums" at bounding box center [416, 183] width 429 height 22
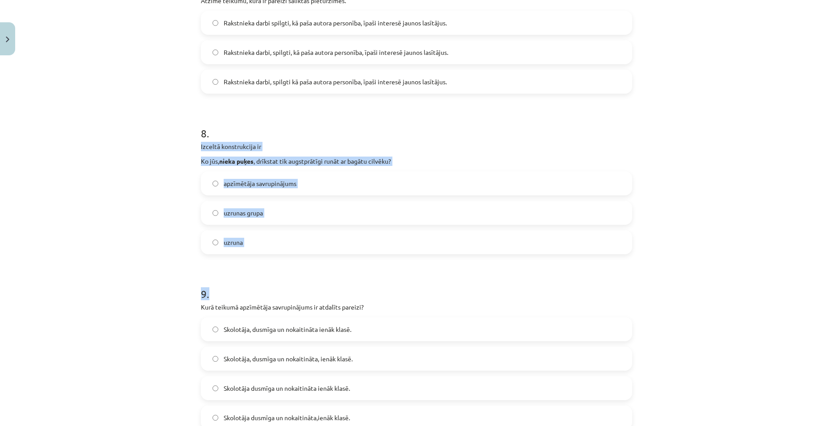
drag, startPoint x: 197, startPoint y: 143, endPoint x: 449, endPoint y: 254, distance: 275.3
copy form "Izceltā konstrukcija ir Ko jūs, nieka puķes , drīkstat tik augstprātīgi runāt a…"
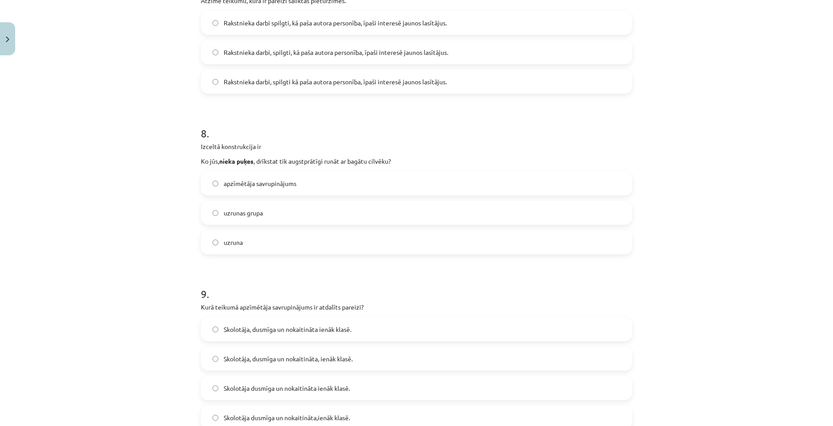
click at [750, 102] on div "Mācību tēma: Latviešu valodas i - 11. klases 3. ieskaites mācību materiāls (a,b…" at bounding box center [416, 213] width 833 height 426
click at [266, 222] on label "uzrunas grupa" at bounding box center [416, 213] width 429 height 22
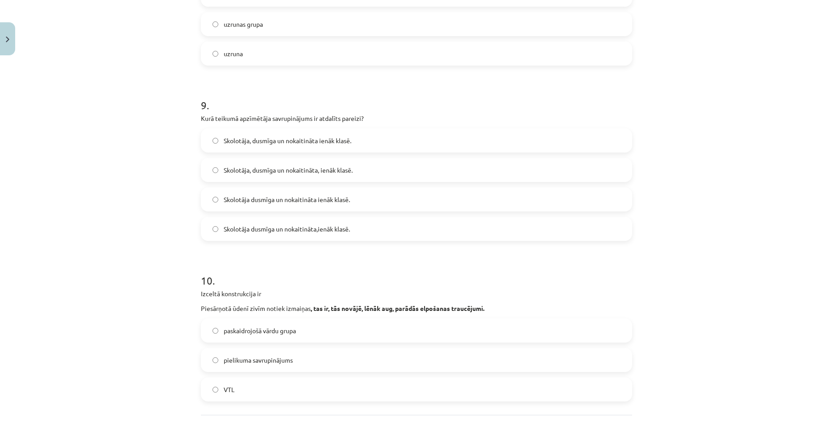
scroll to position [1429, 0]
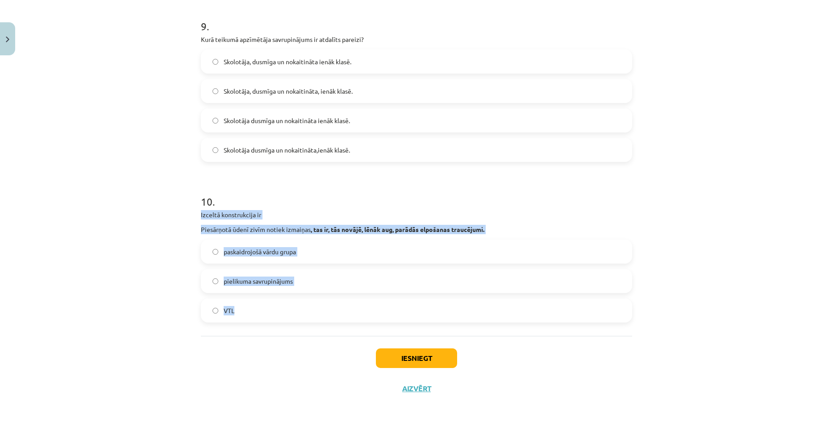
drag, startPoint x: 197, startPoint y: 215, endPoint x: 326, endPoint y: 303, distance: 156.0
click at [326, 303] on div "10 . Izceltā konstrukcija ir Piesārņotā ūdenī zivīm notiek izmaiņas , tas ir, t…" at bounding box center [416, 251] width 431 height 143
copy div "Izceltā konstrukcija ir Piesārņotā ūdenī zivīm notiek izmaiņas , tas ir, tās no…"
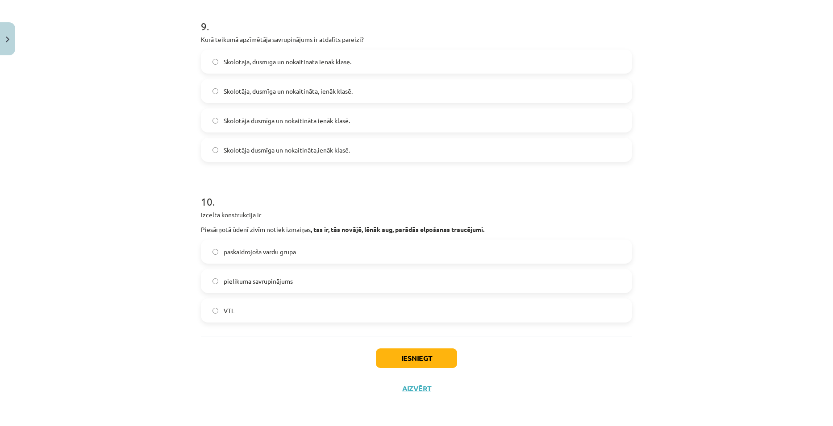
click at [548, 206] on h1 "10 ." at bounding box center [416, 194] width 431 height 28
click at [413, 353] on button "Iesniegt" at bounding box center [416, 359] width 81 height 20
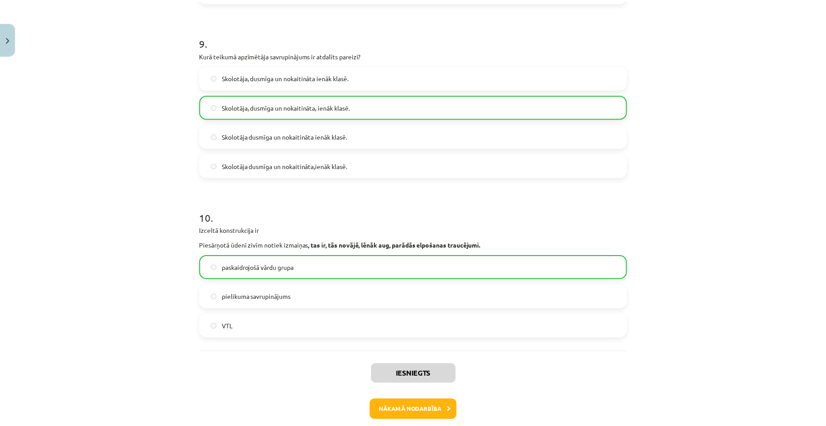
scroll to position [1458, 0]
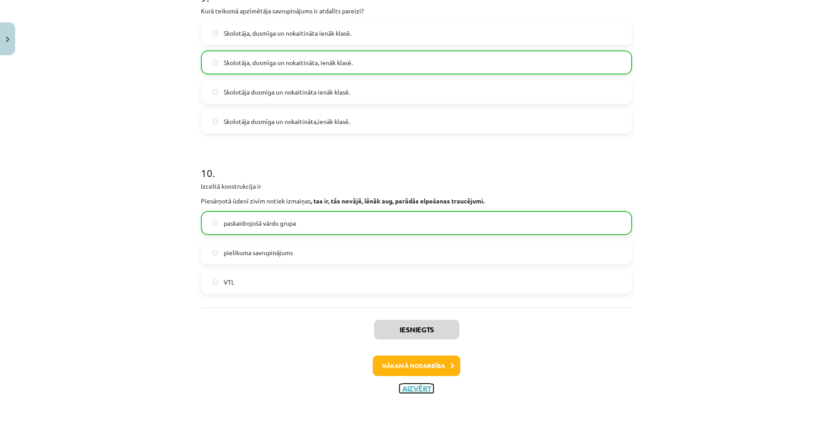
click at [421, 390] on button "Aizvērt" at bounding box center [416, 388] width 34 height 9
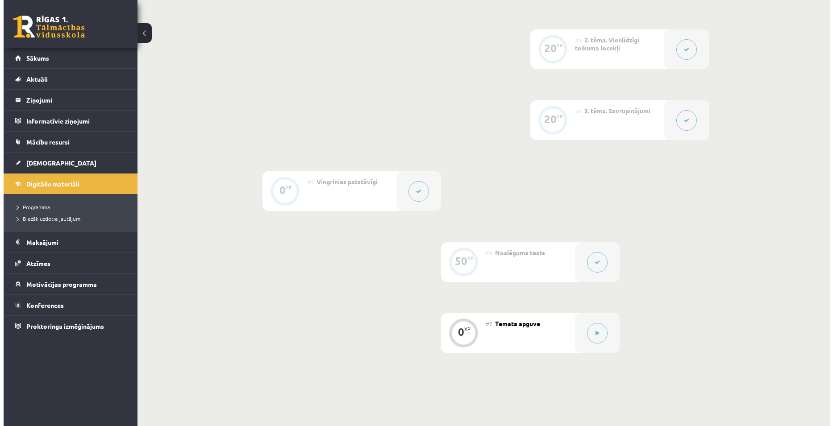
scroll to position [436, 0]
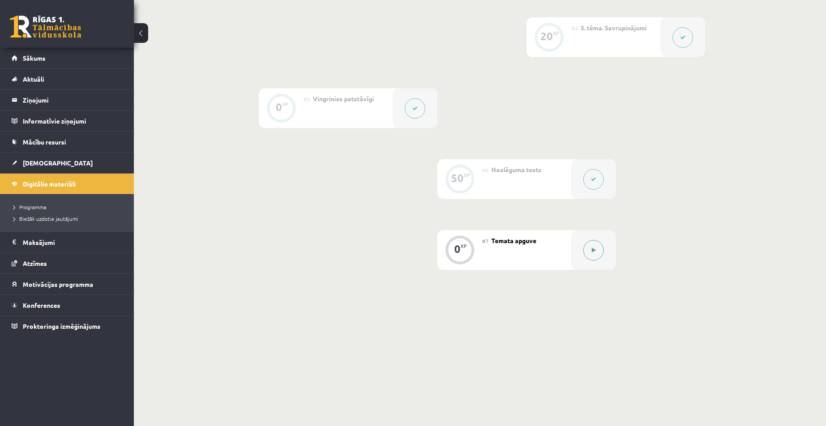
click at [601, 248] on button at bounding box center [593, 250] width 21 height 21
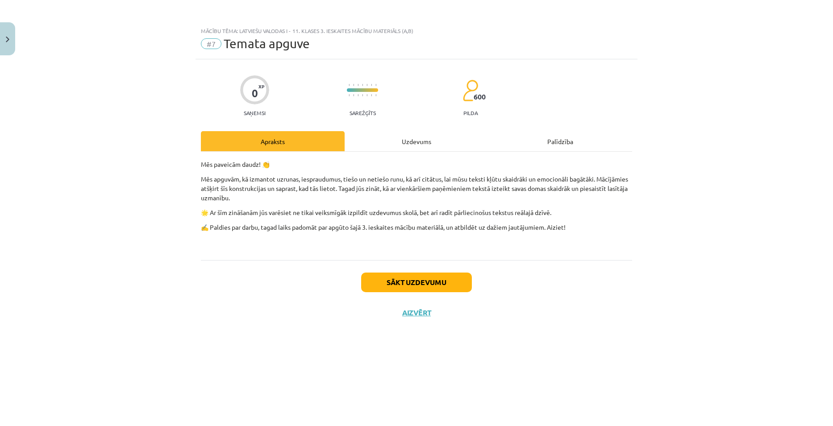
click at [411, 142] on div "Uzdevums" at bounding box center [417, 141] width 144 height 20
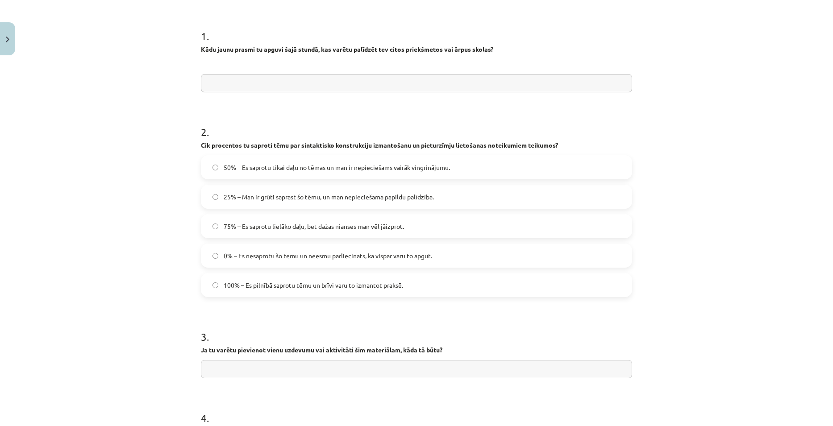
scroll to position [161, 0]
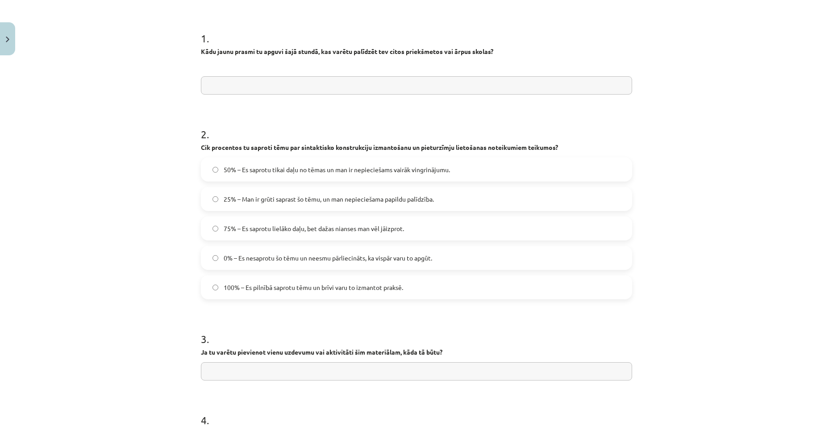
click at [381, 228] on span "75% – Es saprotu lielāko daļu, bet dažas nianses man vēl jāizprot." at bounding box center [314, 228] width 180 height 9
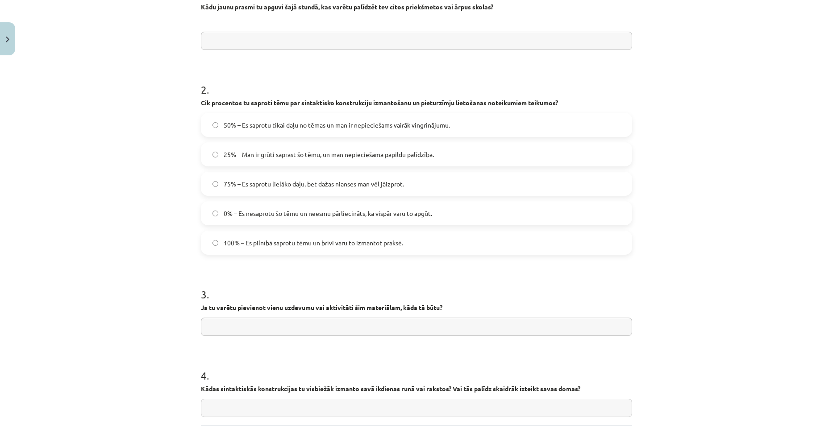
scroll to position [250, 0]
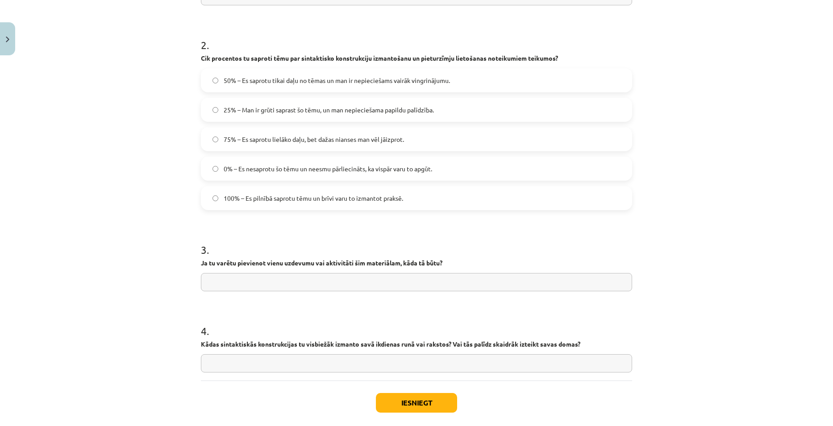
click at [295, 278] on input "text" at bounding box center [416, 282] width 431 height 18
click at [259, 282] on input "**********" at bounding box center [416, 282] width 431 height 18
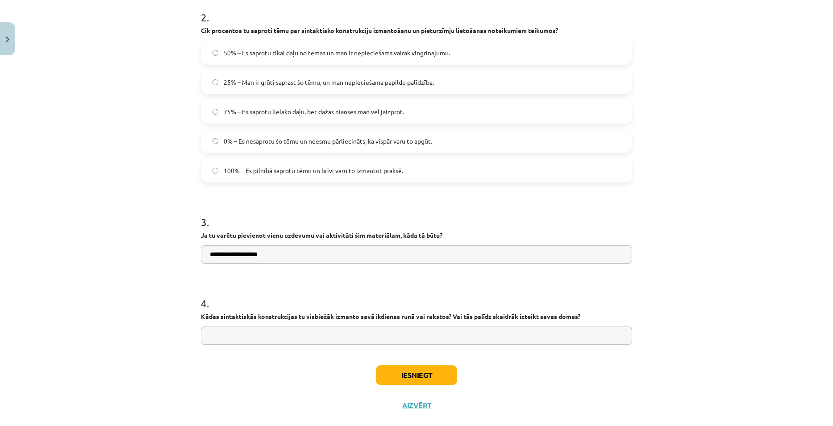
scroll to position [295, 0]
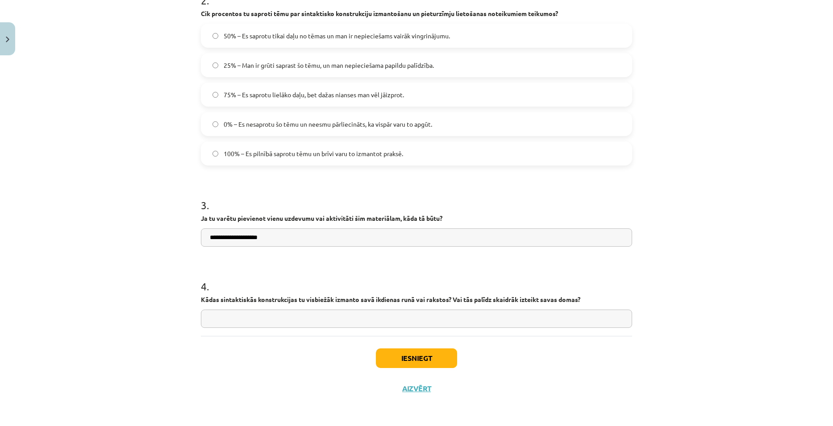
type input "**********"
click at [407, 388] on button "Aizvērt" at bounding box center [416, 388] width 34 height 9
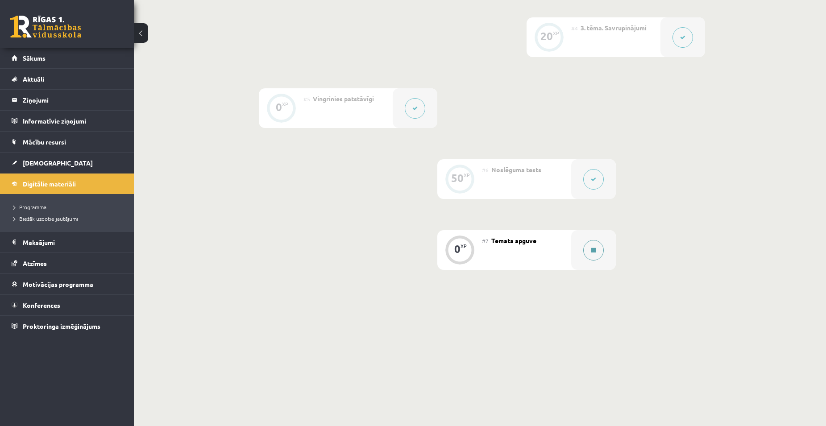
click at [579, 252] on div at bounding box center [593, 250] width 45 height 40
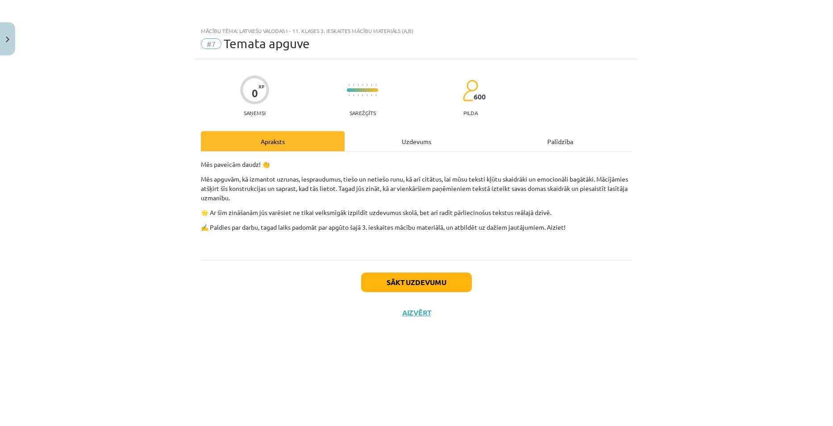
click at [428, 141] on div "Uzdevums" at bounding box center [417, 141] width 144 height 20
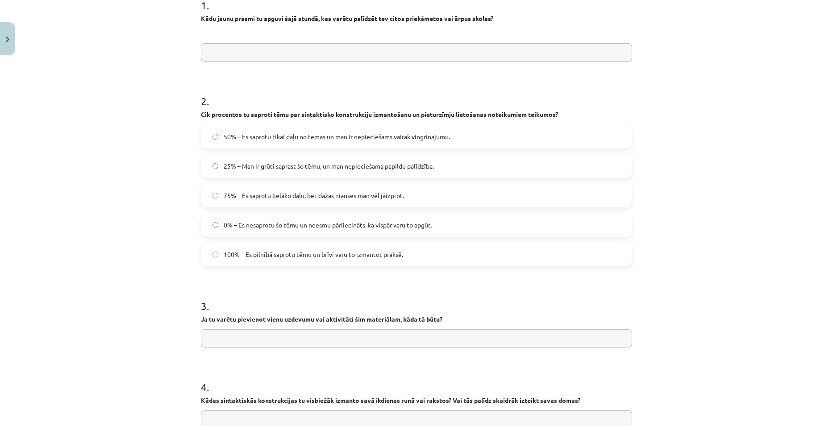
scroll to position [223, 0]
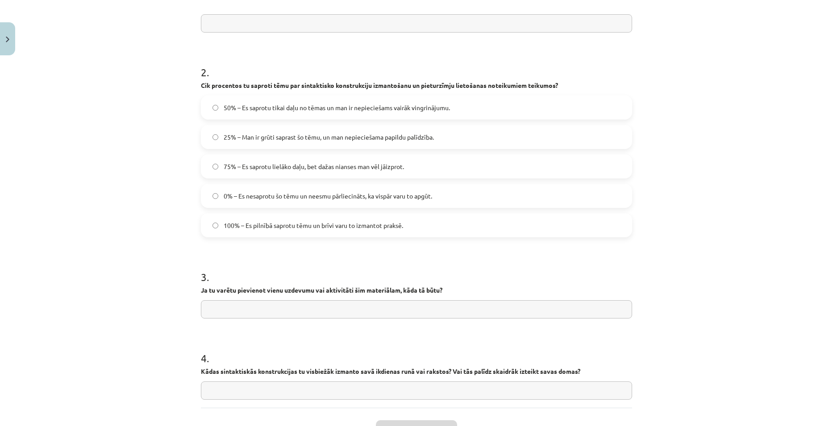
click at [229, 170] on span "75% – Es saprotu lielāko daļu, bet dažas nianses man vēl jāizprot." at bounding box center [314, 166] width 180 height 9
click at [244, 303] on input "text" at bounding box center [416, 309] width 431 height 18
click at [267, 313] on input "**********" at bounding box center [416, 309] width 431 height 18
drag, startPoint x: 282, startPoint y: 311, endPoint x: 266, endPoint y: 307, distance: 17.7
click at [266, 307] on input "**********" at bounding box center [416, 309] width 431 height 18
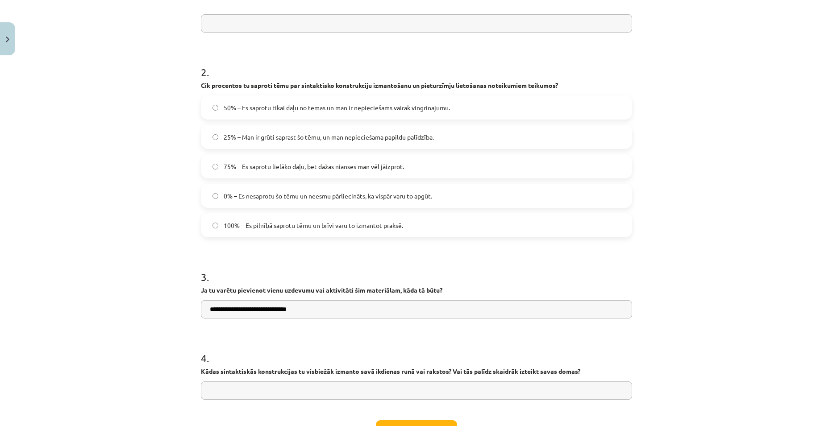
click at [267, 307] on input "**********" at bounding box center [416, 309] width 431 height 18
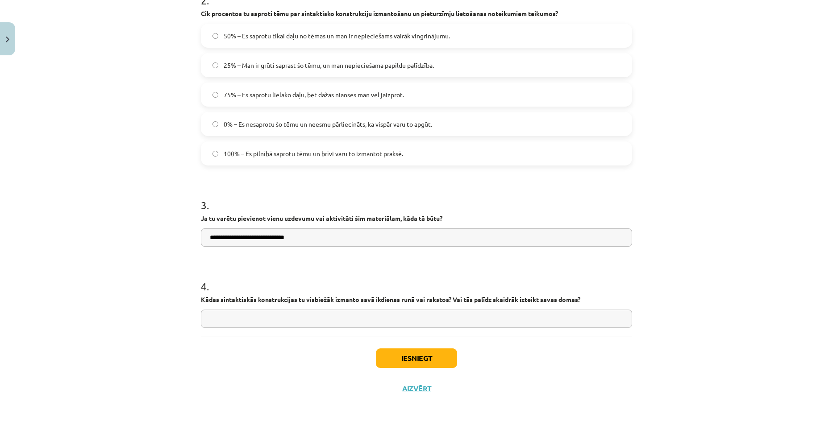
type input "**********"
click at [438, 357] on button "Iesniegt" at bounding box center [416, 359] width 81 height 20
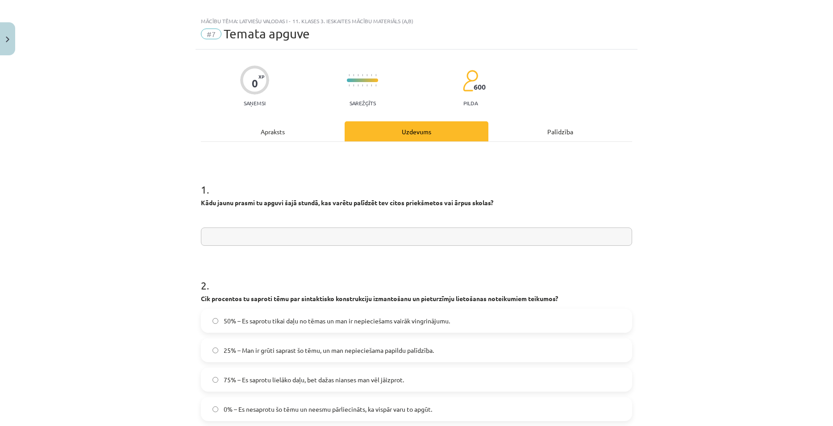
scroll to position [0, 0]
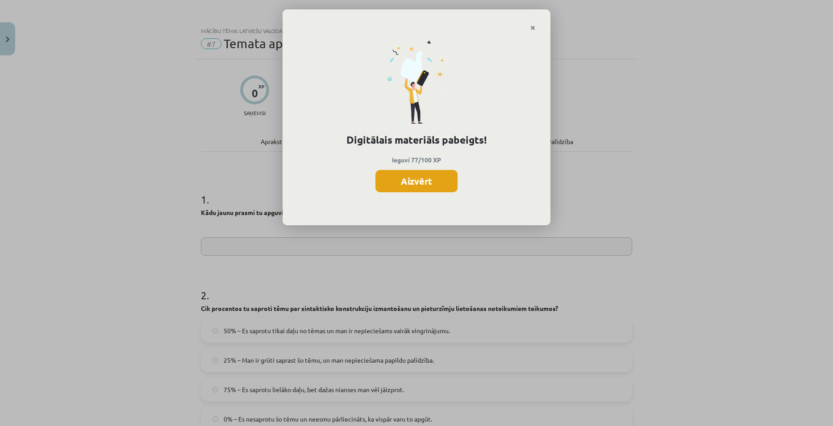
click at [436, 179] on button "Aizvērt" at bounding box center [416, 181] width 82 height 22
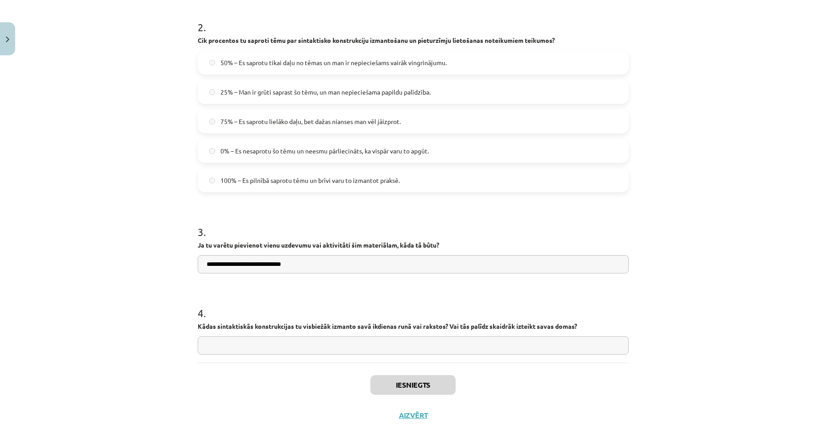
scroll to position [295, 0]
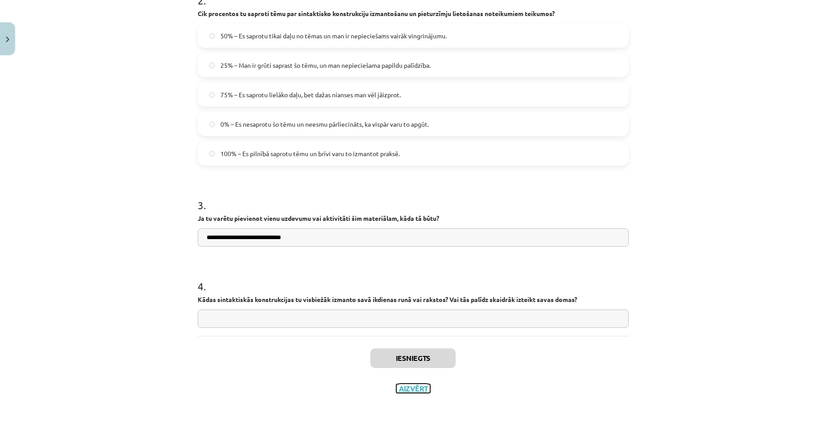
click at [415, 392] on button "Aizvērt" at bounding box center [413, 388] width 34 height 9
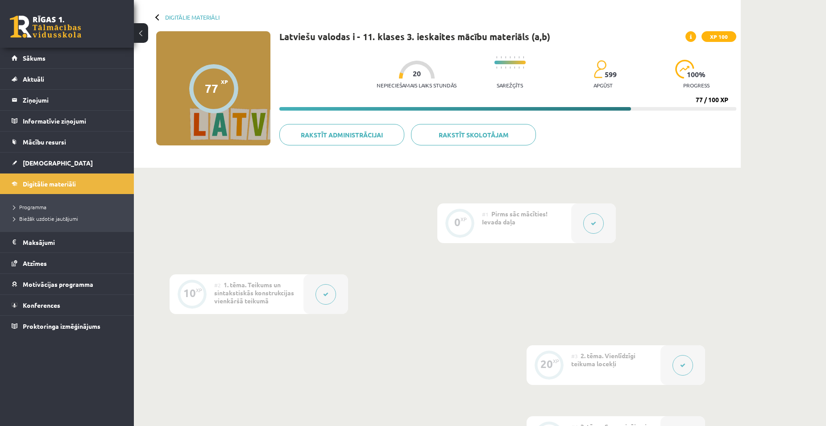
scroll to position [34, 0]
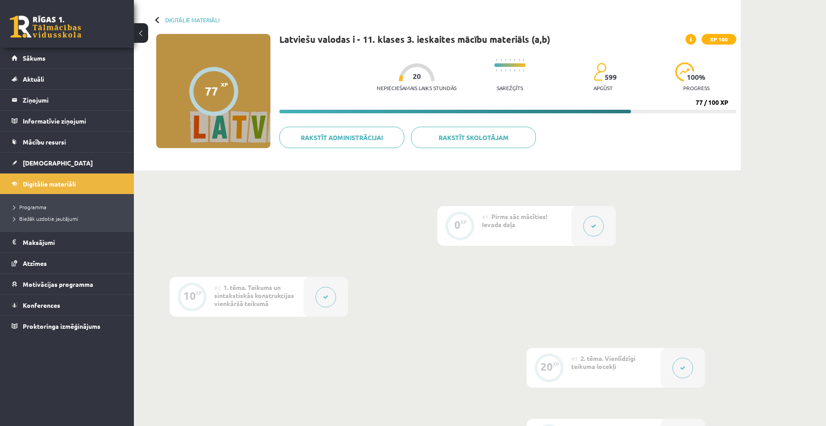
drag, startPoint x: 239, startPoint y: 75, endPoint x: 264, endPoint y: 114, distance: 46.8
click at [242, 95] on div "77 XP XP 100" at bounding box center [213, 91] width 114 height 114
click at [171, 19] on link "Digitālie materiāli" at bounding box center [192, 20] width 54 height 7
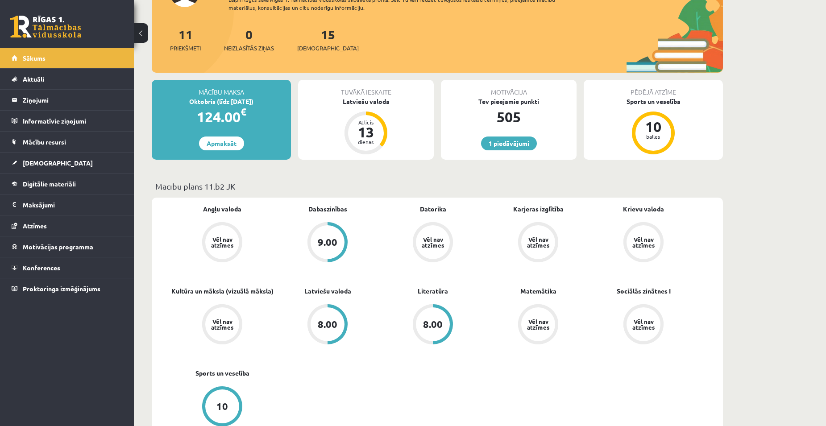
scroll to position [89, 0]
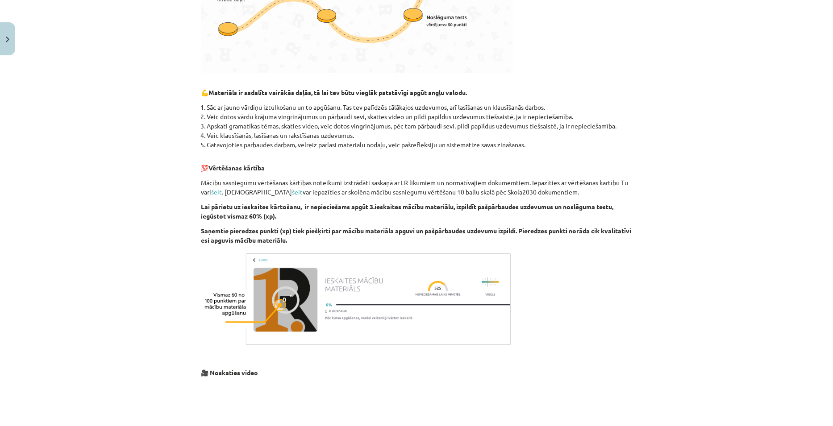
scroll to position [570, 0]
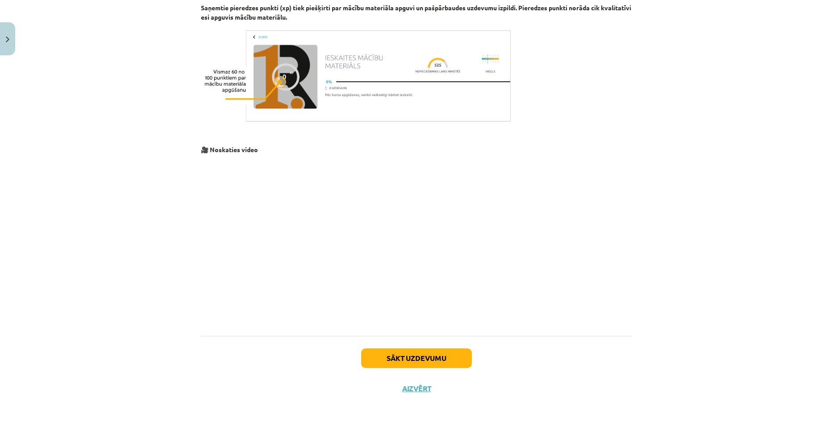
click at [652, 247] on div "Mācību tēma: Literatūras i - 11. klases 3. ieskaites mācību materiāls #1 Pirms …" at bounding box center [416, 213] width 833 height 426
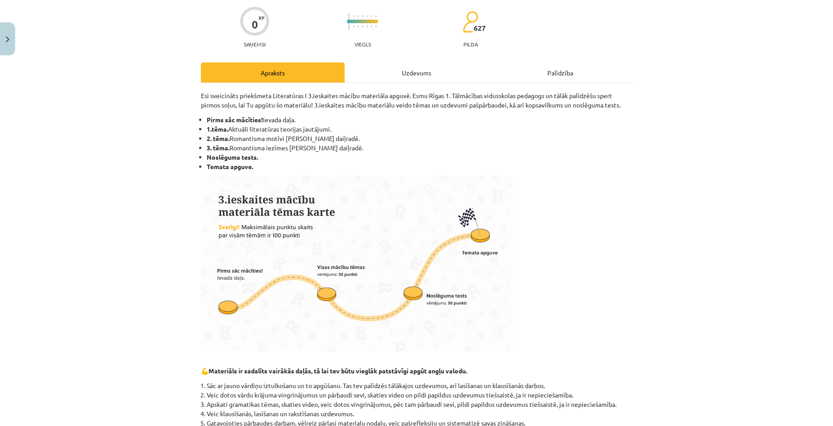
scroll to position [0, 0]
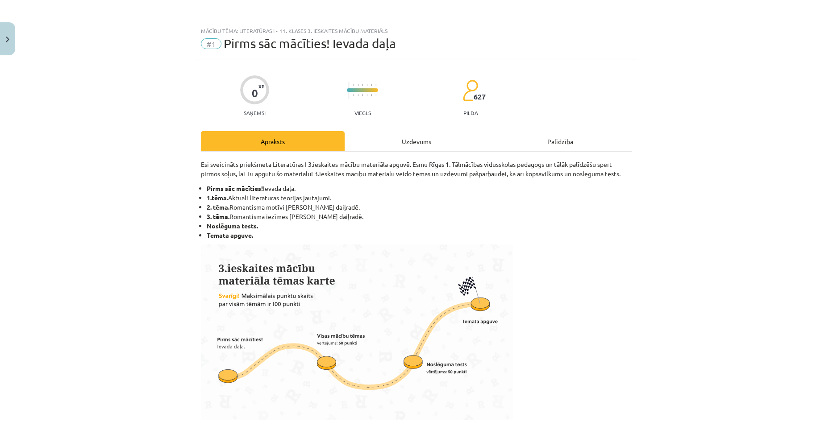
click at [400, 142] on div "Uzdevums" at bounding box center [417, 141] width 144 height 20
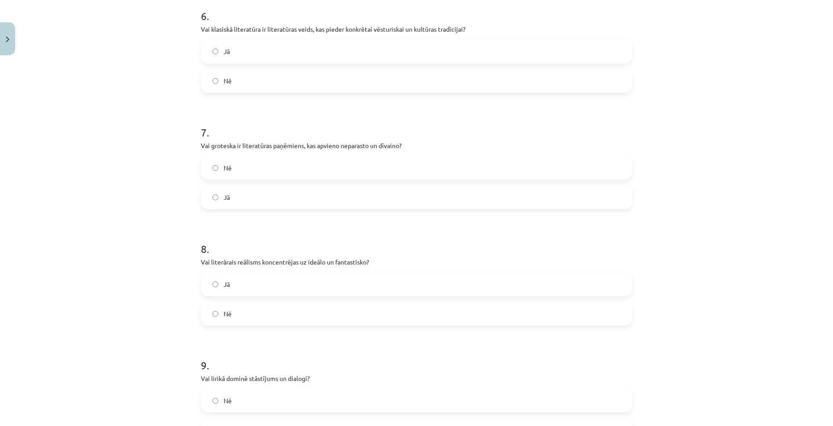
scroll to position [1002, 0]
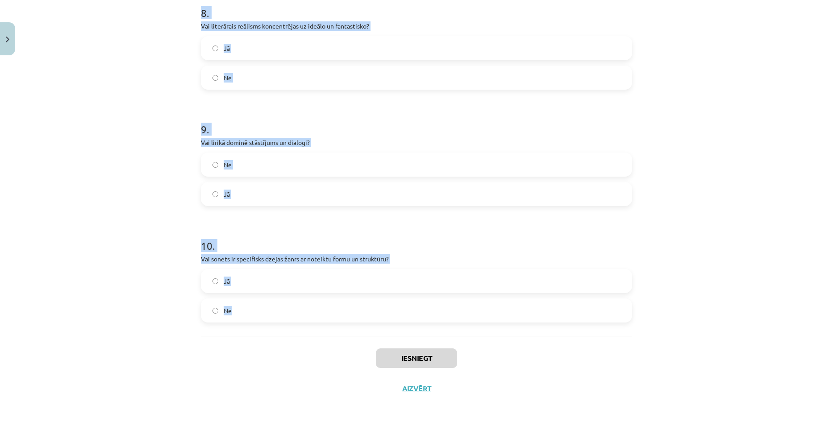
drag, startPoint x: 197, startPoint y: 212, endPoint x: 343, endPoint y: 309, distance: 175.5
copy form "Vai balāde ir stāstošs dzejas žanrs ar dramatisku un bieži traģisku sižetu? Nē …"
drag, startPoint x: 810, startPoint y: 130, endPoint x: 779, endPoint y: 129, distance: 30.8
click at [809, 130] on div "Mācību tēma: Literatūras i - 11. klases 3. ieskaites mācību materiāls #1 Pirms …" at bounding box center [416, 213] width 833 height 426
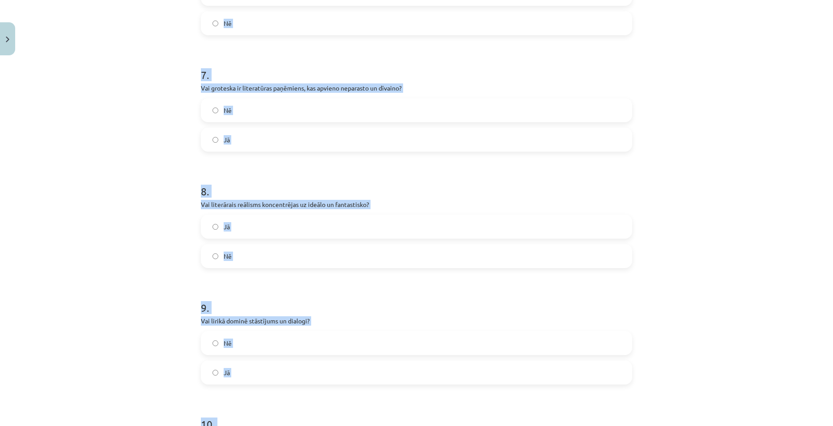
click at [696, 150] on div "Mācību tēma: Literatūras i - 11. klases 3. ieskaites mācību materiāls #1 Pirms …" at bounding box center [416, 213] width 833 height 426
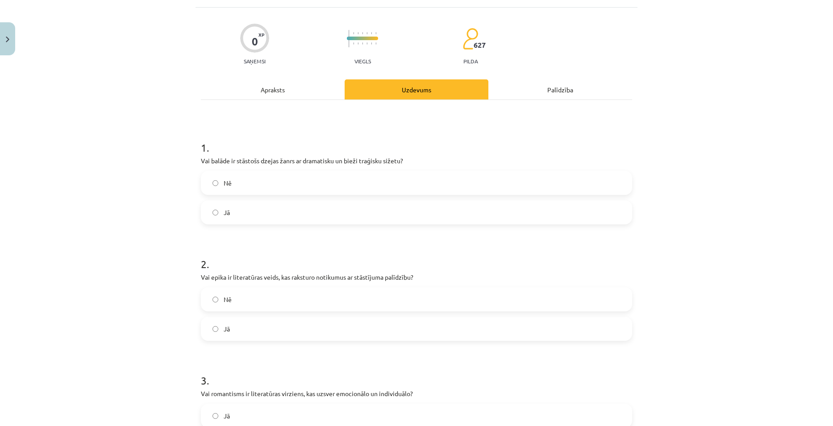
scroll to position [0, 0]
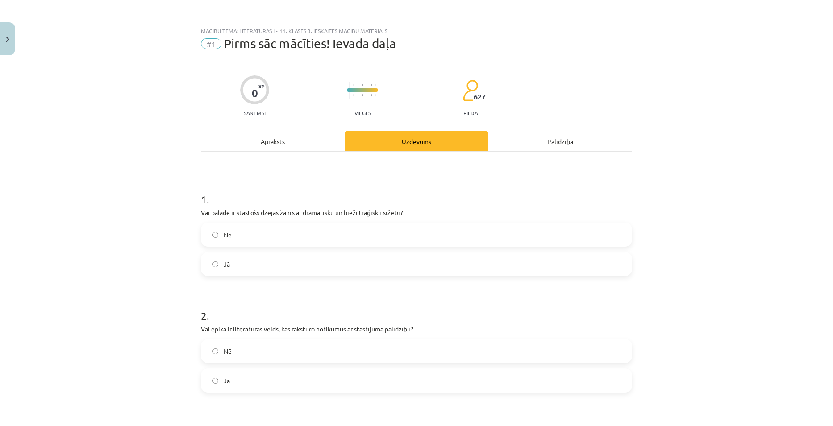
click at [254, 270] on label "Jā" at bounding box center [416, 264] width 429 height 22
click at [265, 379] on label "Jā" at bounding box center [416, 381] width 429 height 22
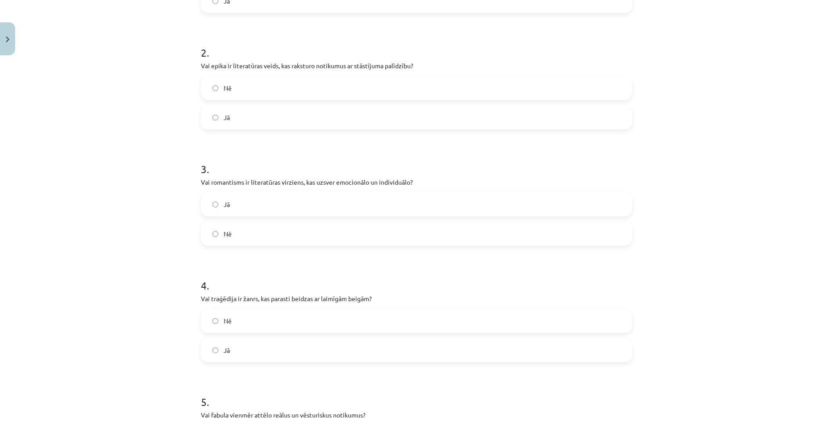
scroll to position [268, 0]
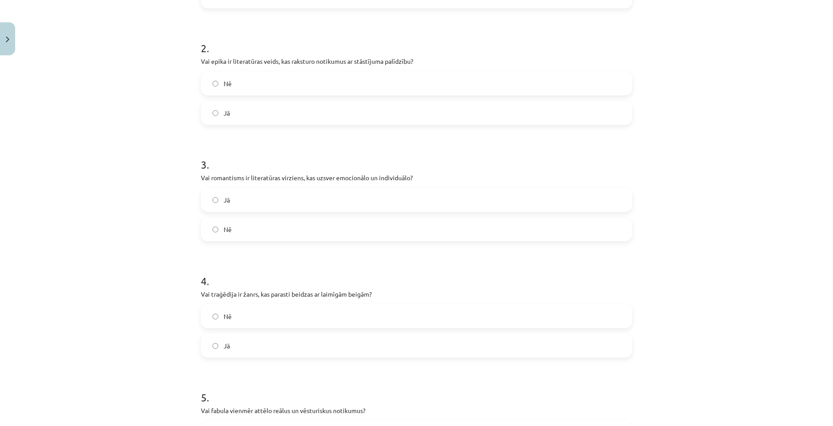
click at [286, 226] on label "Nē" at bounding box center [416, 229] width 429 height 22
click at [272, 205] on label "Jā" at bounding box center [416, 200] width 429 height 22
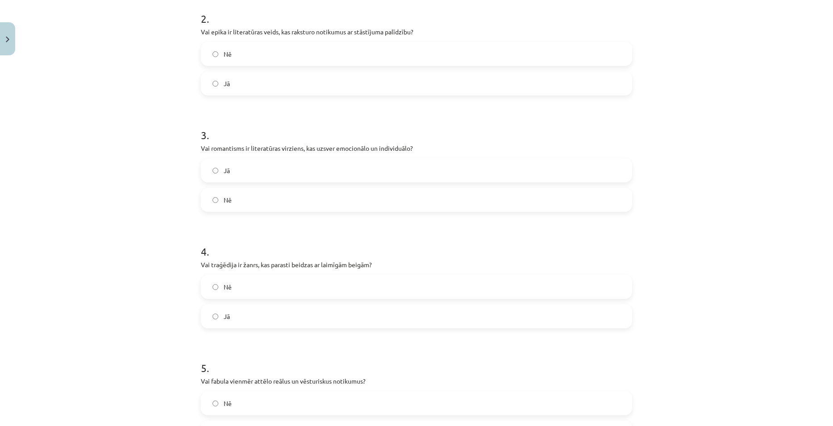
scroll to position [312, 0]
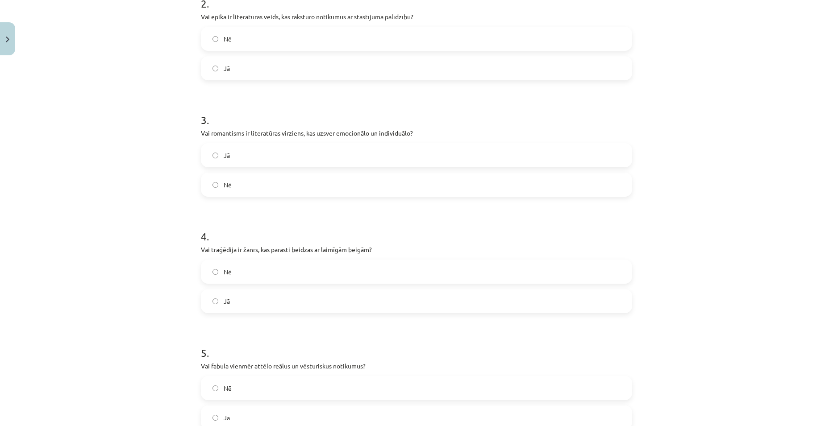
click at [255, 268] on label "Nē" at bounding box center [416, 272] width 429 height 22
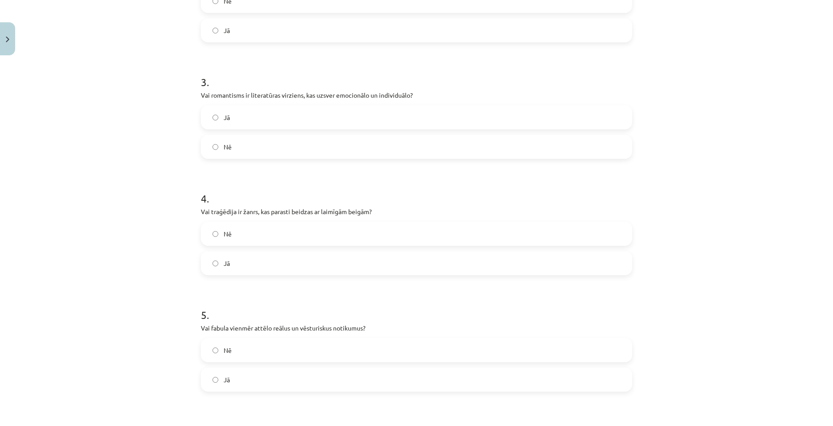
scroll to position [446, 0]
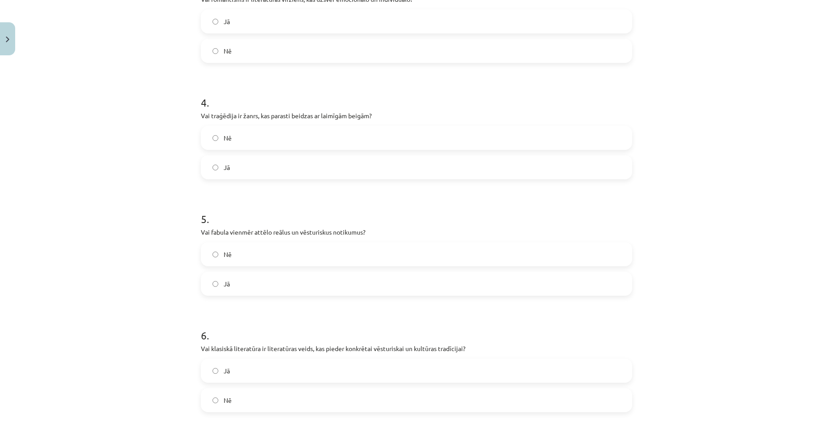
click at [241, 257] on label "Nē" at bounding box center [416, 254] width 429 height 22
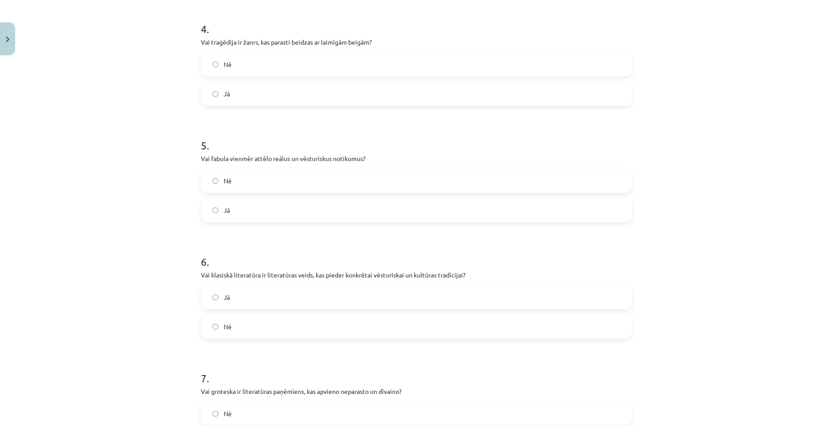
scroll to position [536, 0]
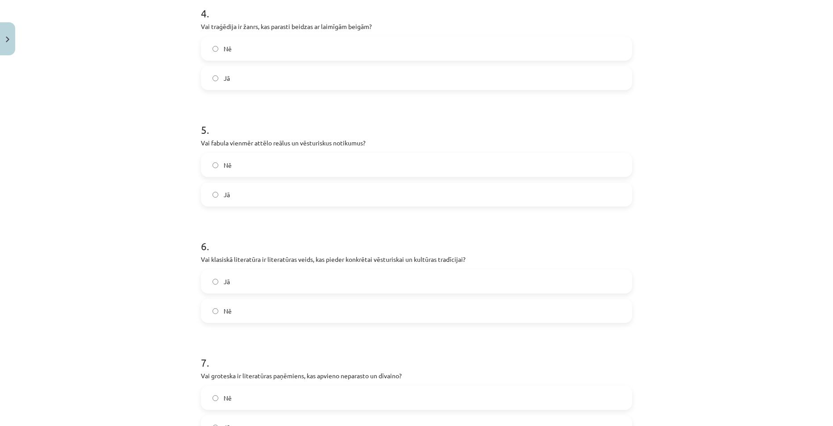
click at [288, 290] on label "Jā" at bounding box center [416, 281] width 429 height 22
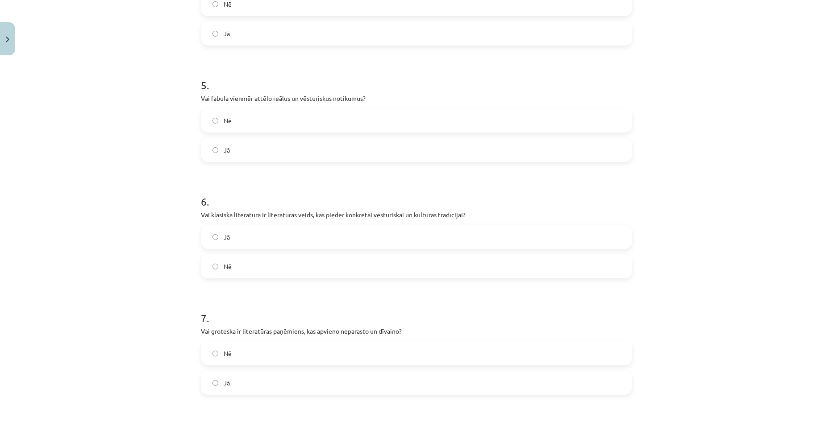
click at [249, 374] on label "Jā" at bounding box center [416, 383] width 429 height 22
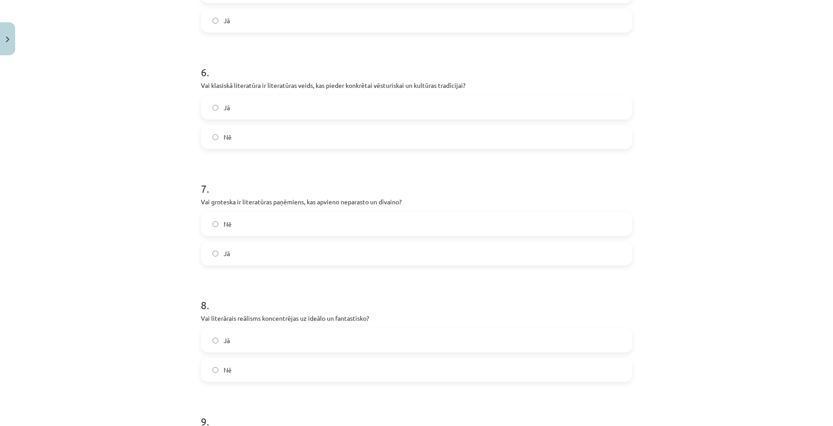
scroll to position [714, 0]
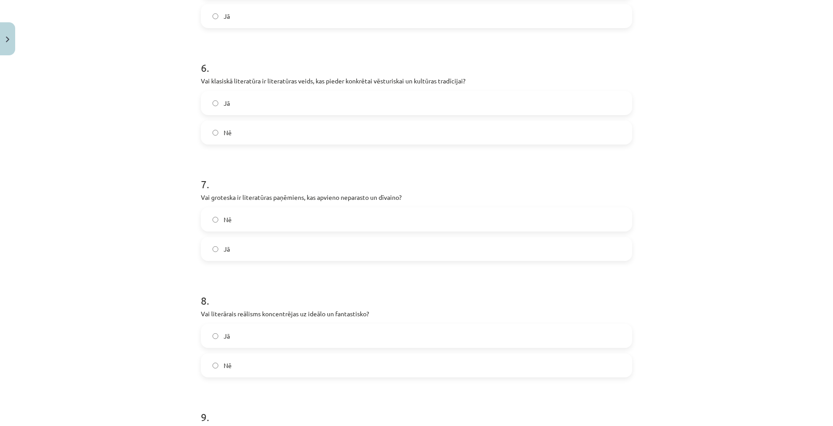
click at [240, 363] on label "Nē" at bounding box center [416, 365] width 429 height 22
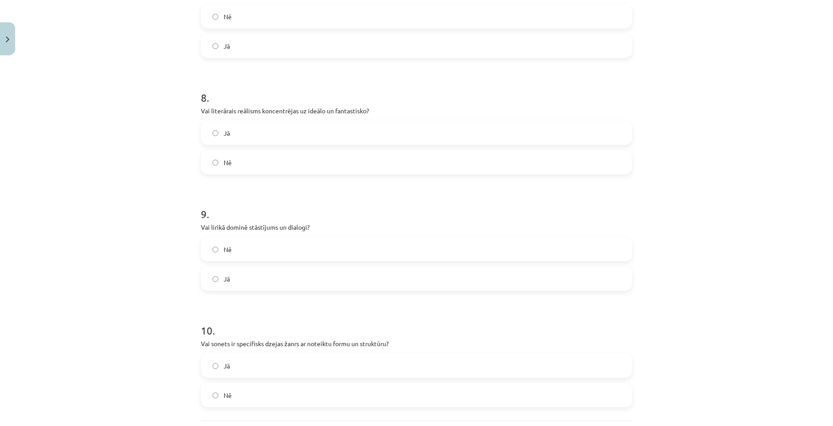
scroll to position [937, 0]
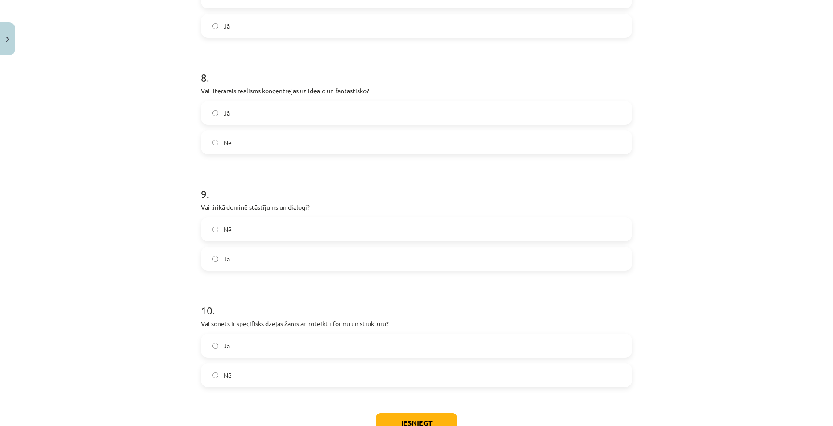
click at [243, 249] on label "Jā" at bounding box center [416, 259] width 429 height 22
click at [283, 352] on label "Jā" at bounding box center [416, 346] width 429 height 22
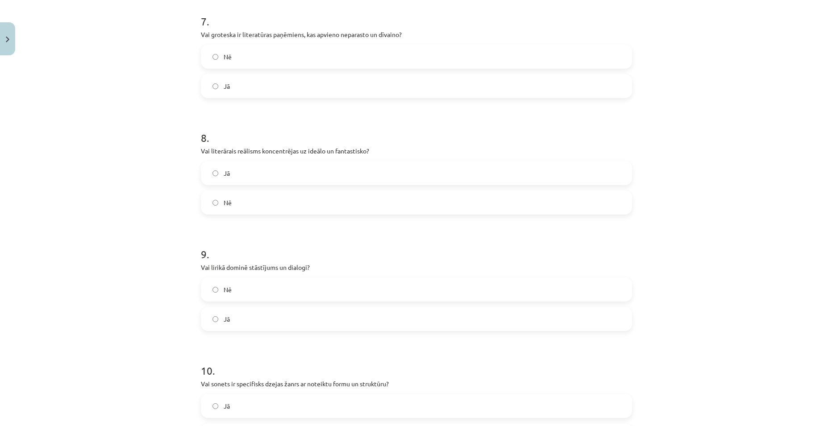
scroll to position [893, 0]
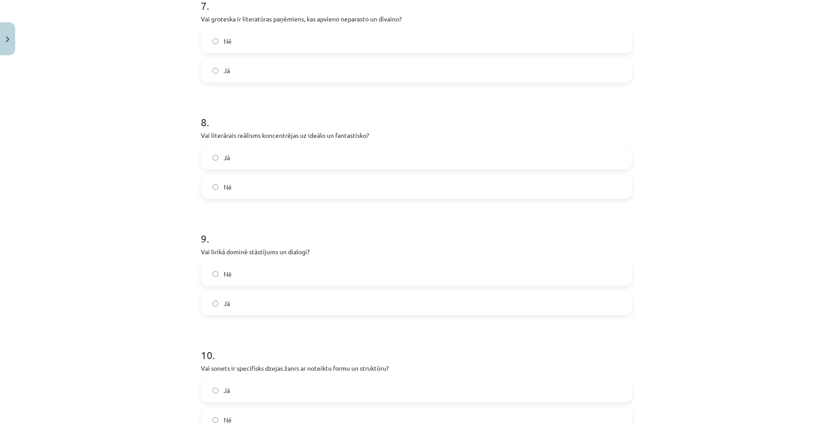
click at [229, 271] on label "Nē" at bounding box center [416, 274] width 429 height 22
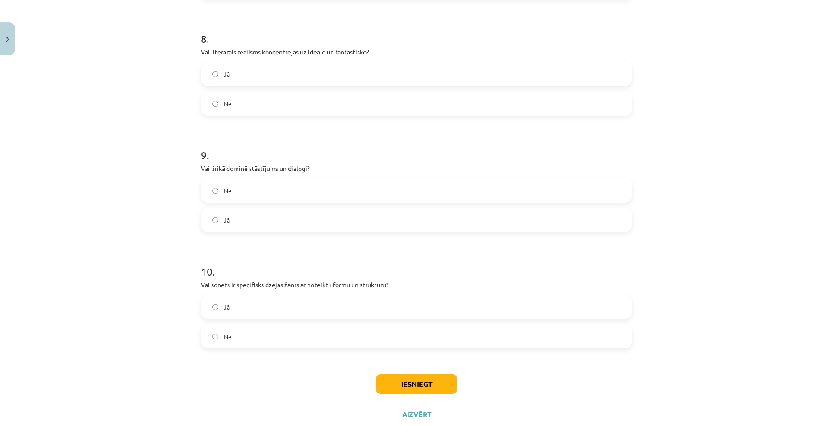
scroll to position [982, 0]
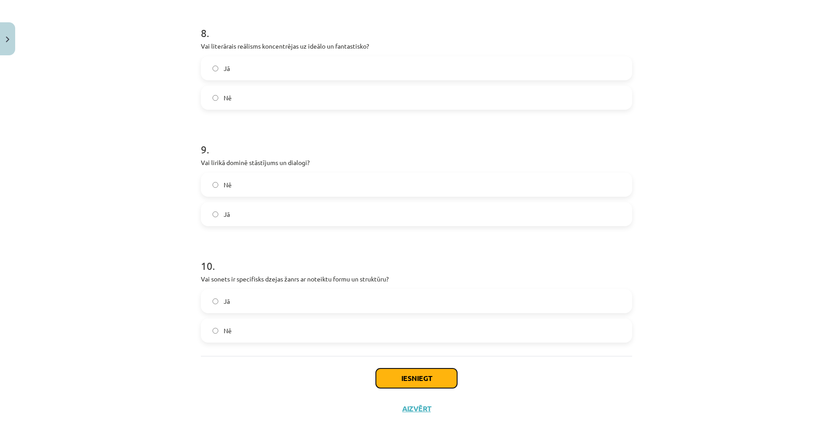
click at [407, 385] on button "Iesniegt" at bounding box center [416, 379] width 81 height 20
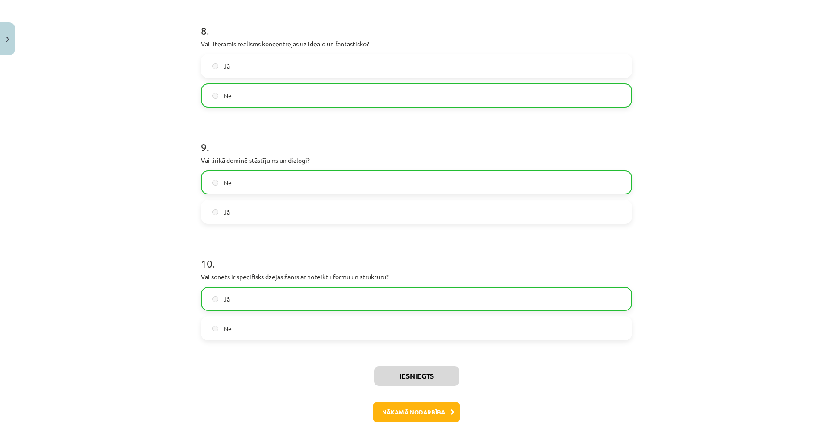
scroll to position [1030, 0]
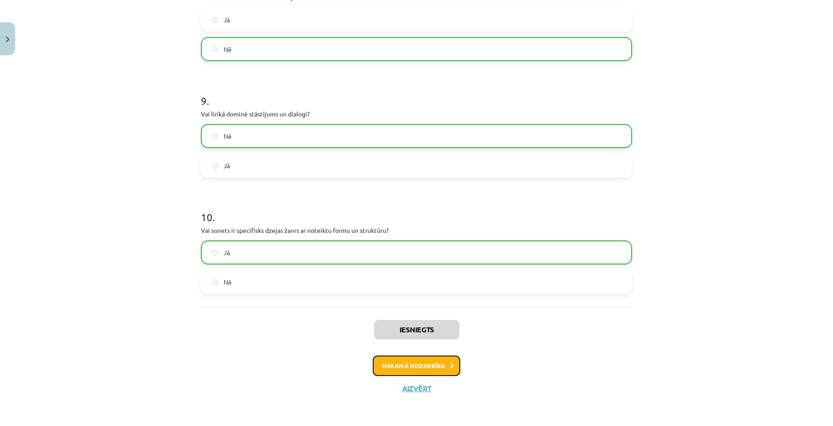
click at [420, 362] on button "Nākamā nodarbība" at bounding box center [416, 366] width 87 height 21
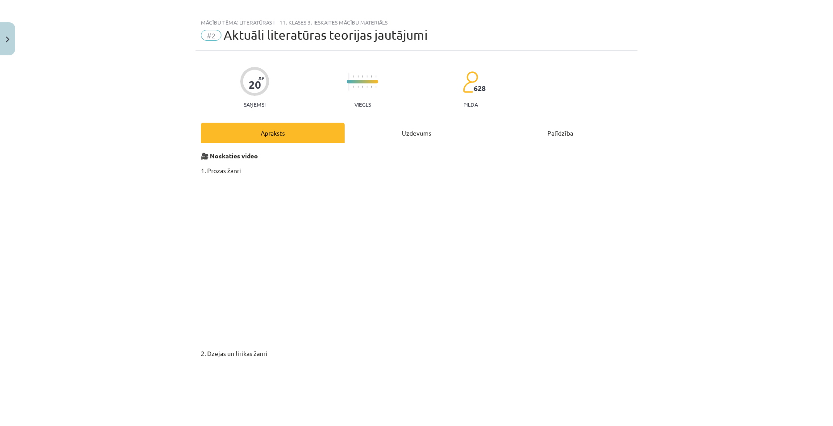
scroll to position [0, 0]
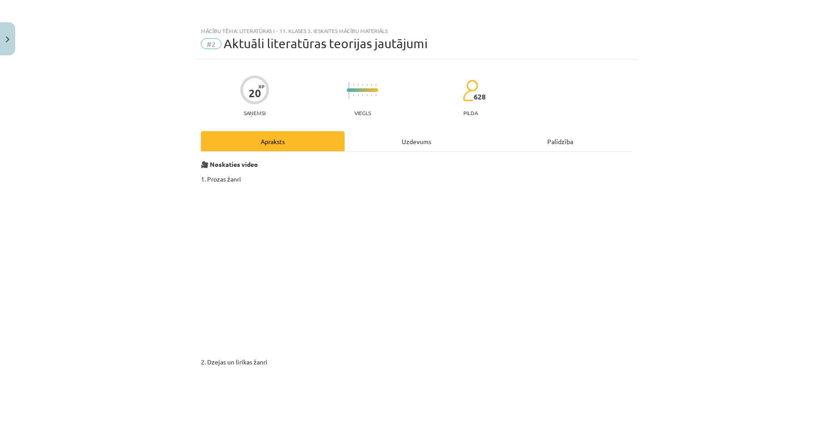
click at [411, 135] on div "Uzdevums" at bounding box center [417, 141] width 144 height 20
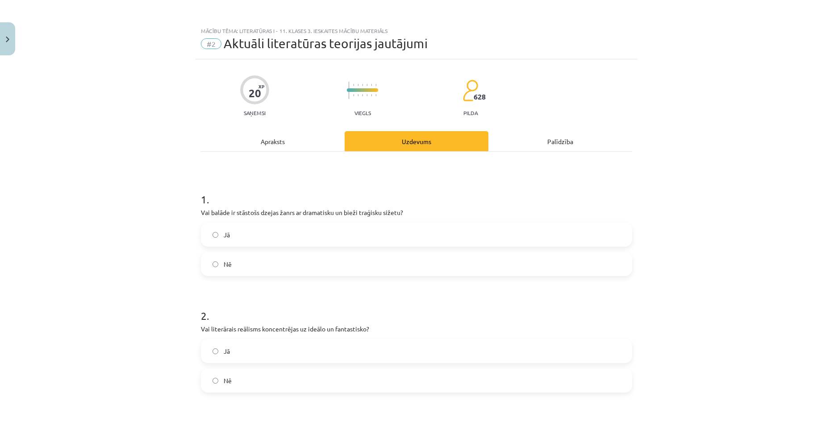
click at [278, 140] on div "Apraksts" at bounding box center [273, 141] width 144 height 20
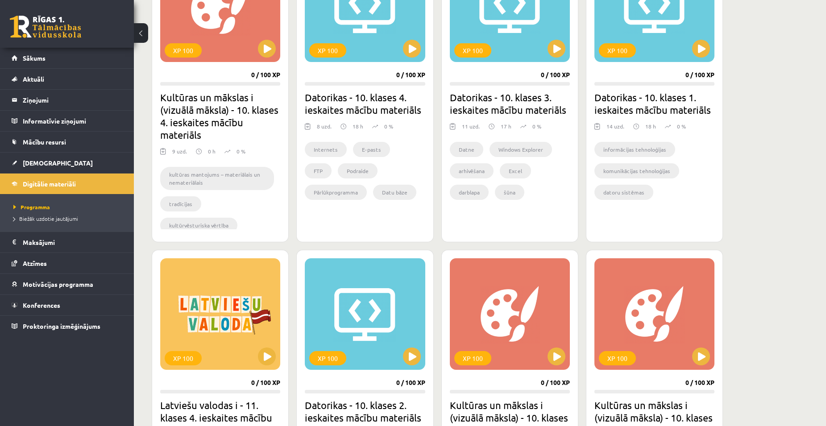
scroll to position [446, 0]
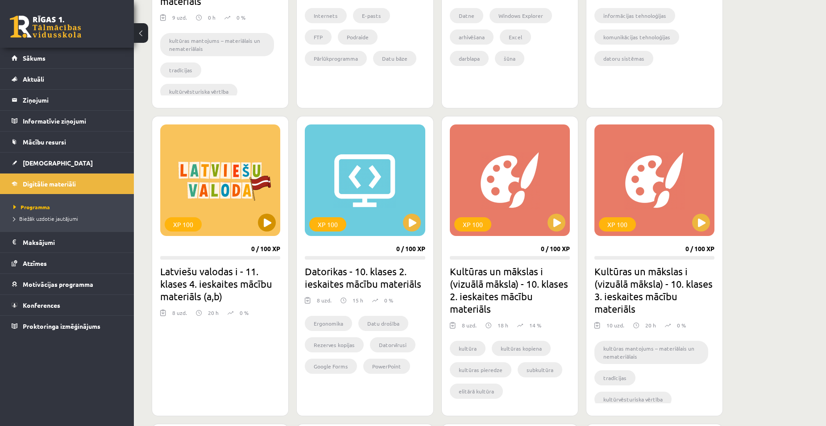
click at [271, 233] on div "XP 100" at bounding box center [220, 181] width 120 height 112
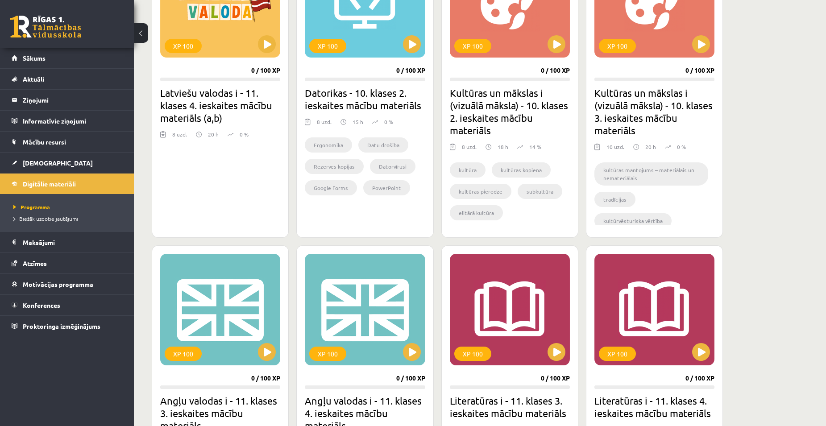
scroll to position [591, 0]
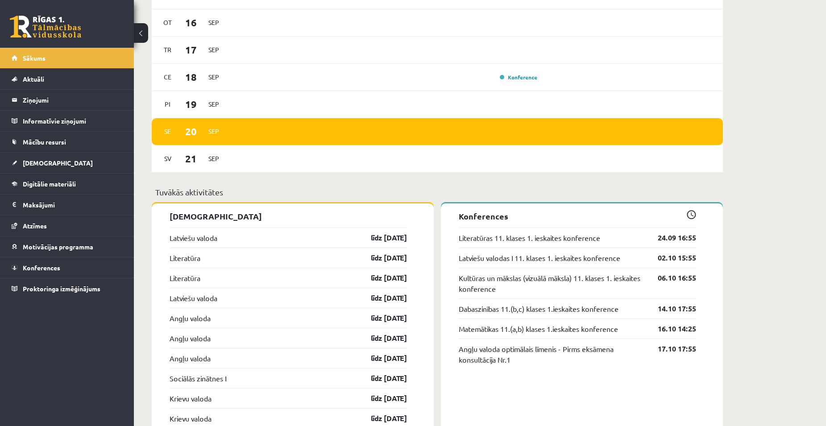
scroll to position [622, 0]
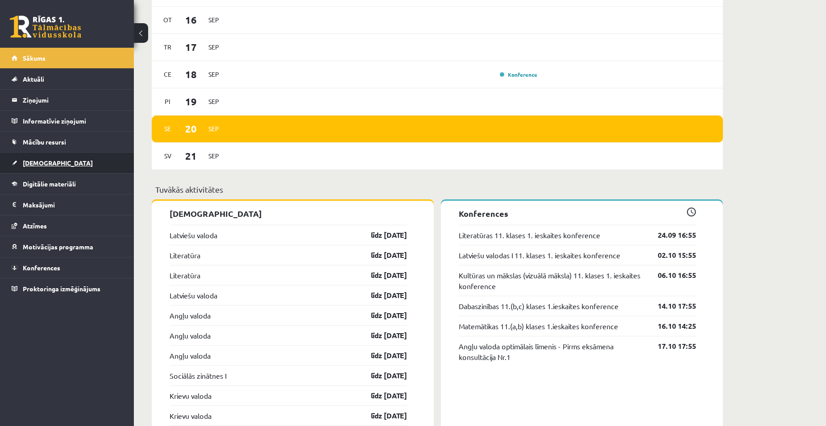
click at [36, 166] on span "[DEMOGRAPHIC_DATA]" at bounding box center [58, 163] width 70 height 8
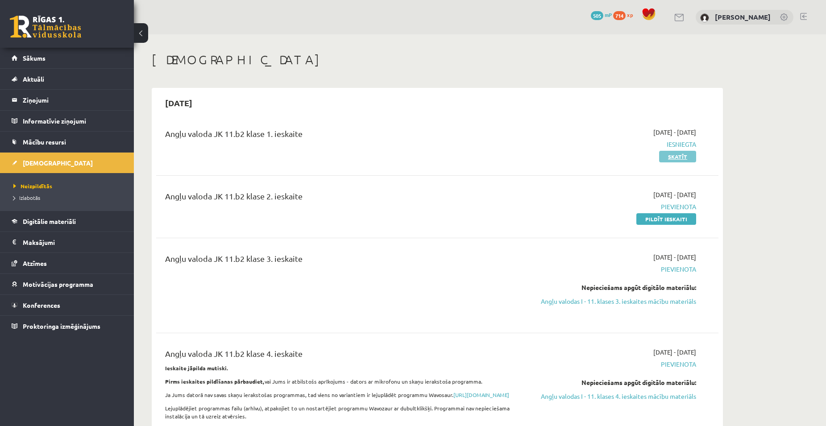
click at [675, 159] on link "Skatīt" at bounding box center [677, 157] width 37 height 12
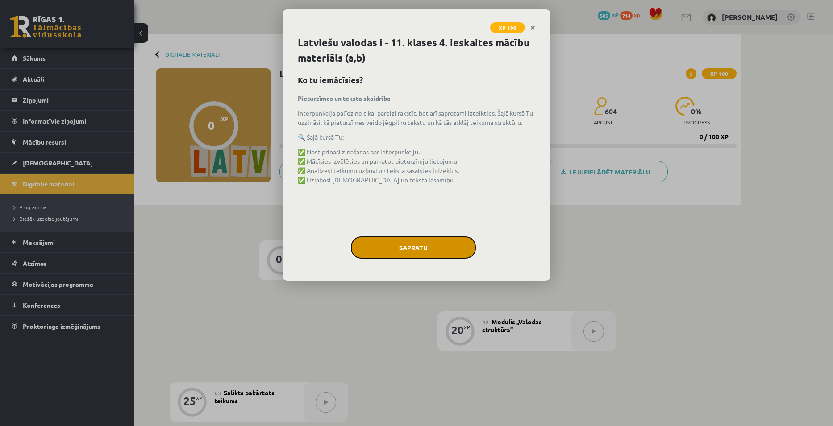
click at [444, 244] on button "Sapratu" at bounding box center [413, 248] width 125 height 22
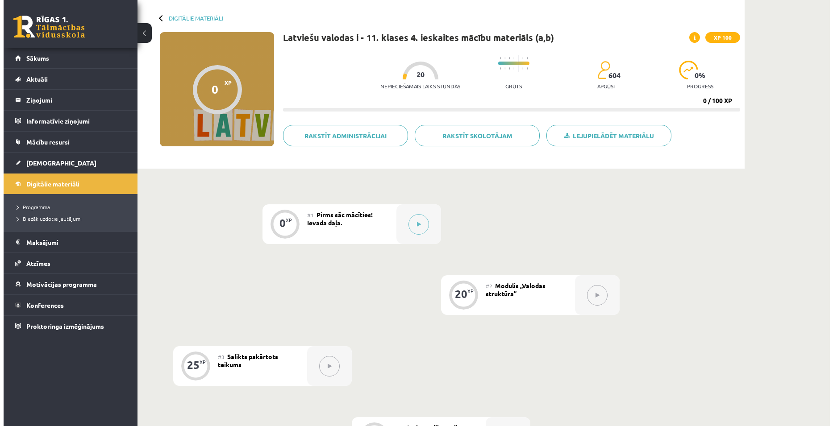
scroll to position [34, 0]
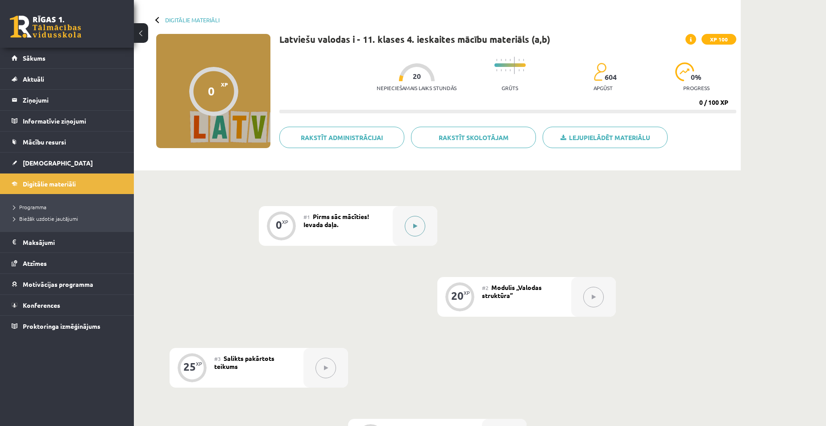
click at [408, 224] on button at bounding box center [415, 226] width 21 height 21
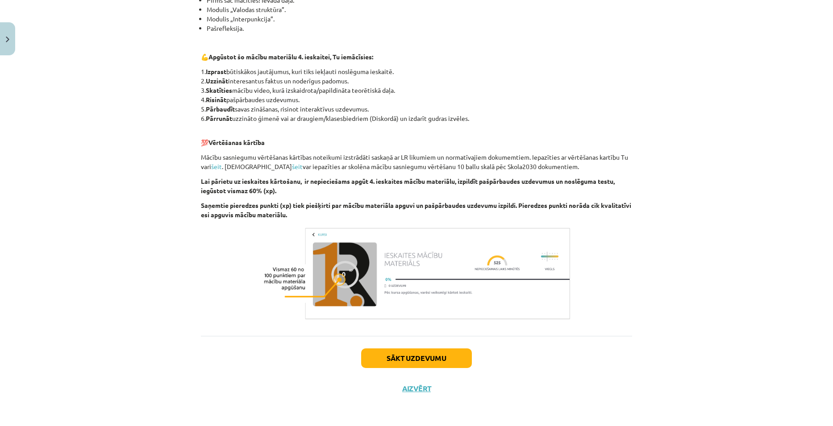
scroll to position [38, 0]
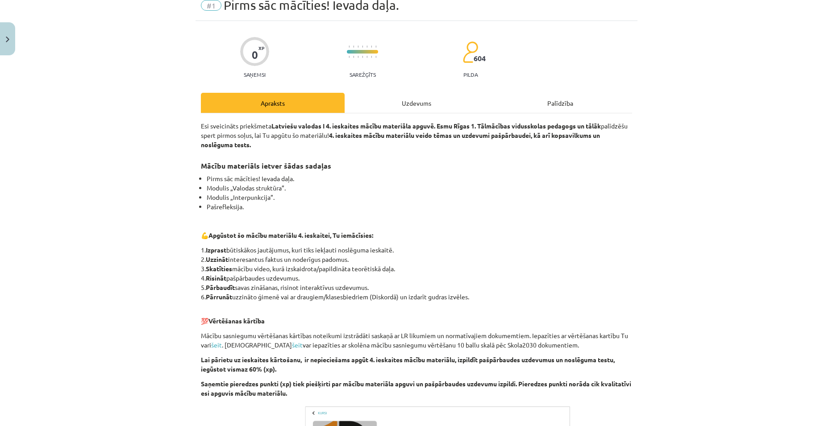
click at [407, 99] on div "Uzdevums" at bounding box center [417, 103] width 144 height 20
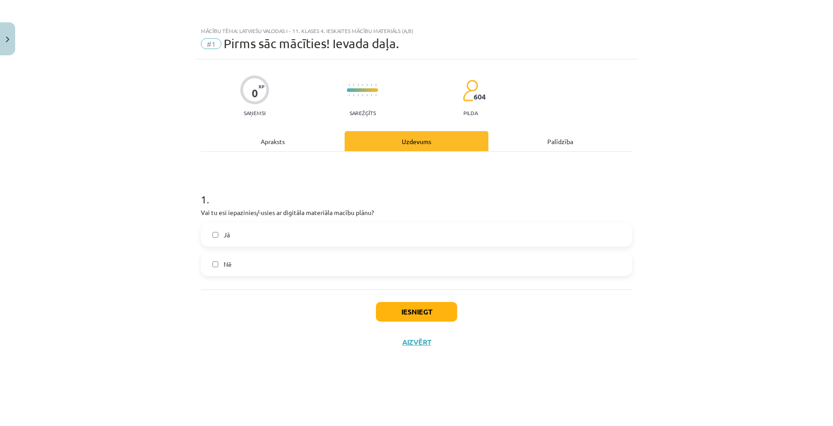
scroll to position [0, 0]
click at [290, 144] on div "Apraksts" at bounding box center [273, 141] width 144 height 20
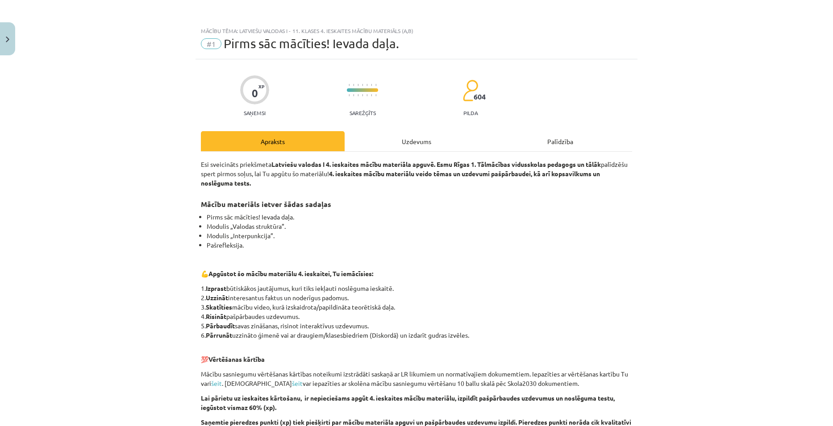
click at [419, 144] on div "Uzdevums" at bounding box center [417, 141] width 144 height 20
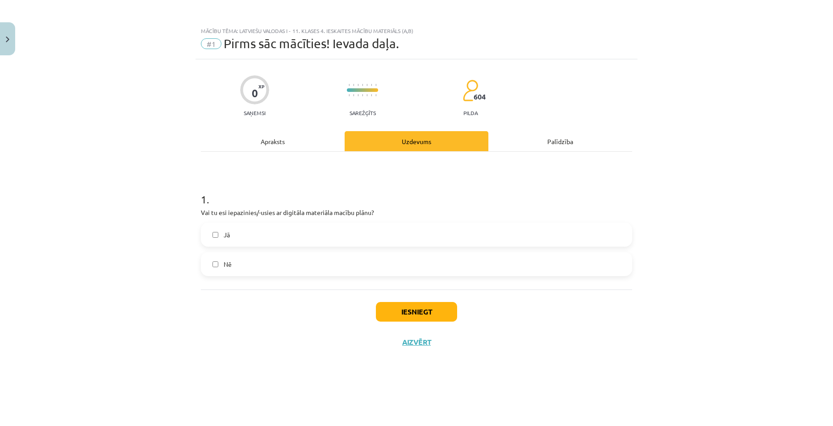
click at [299, 230] on label "Jā" at bounding box center [416, 235] width 429 height 22
click at [416, 308] on button "Iesniegt" at bounding box center [416, 312] width 81 height 20
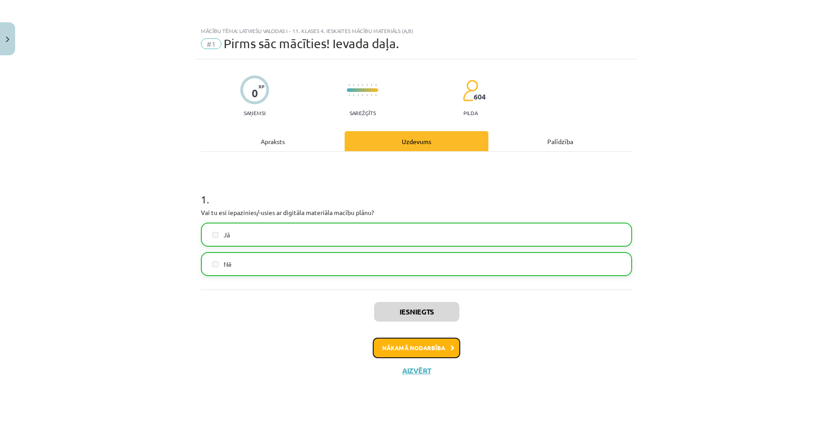
click at [424, 345] on button "Nākamā nodarbība" at bounding box center [416, 348] width 87 height 21
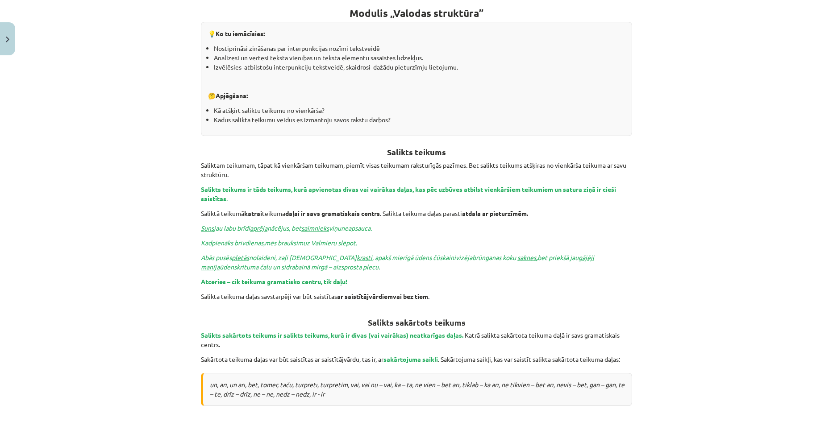
scroll to position [268, 0]
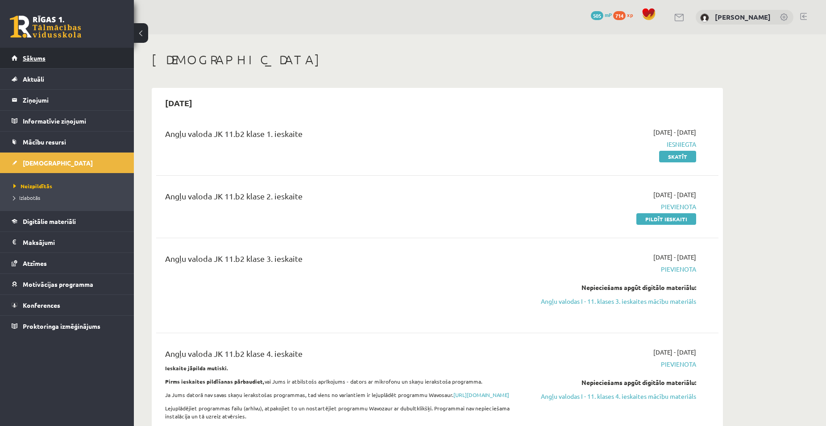
click at [33, 58] on span "Sākums" at bounding box center [34, 58] width 23 height 8
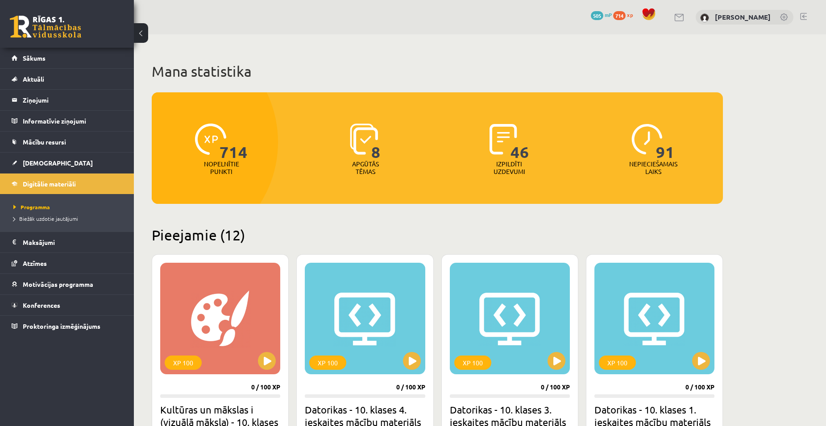
scroll to position [714, 0]
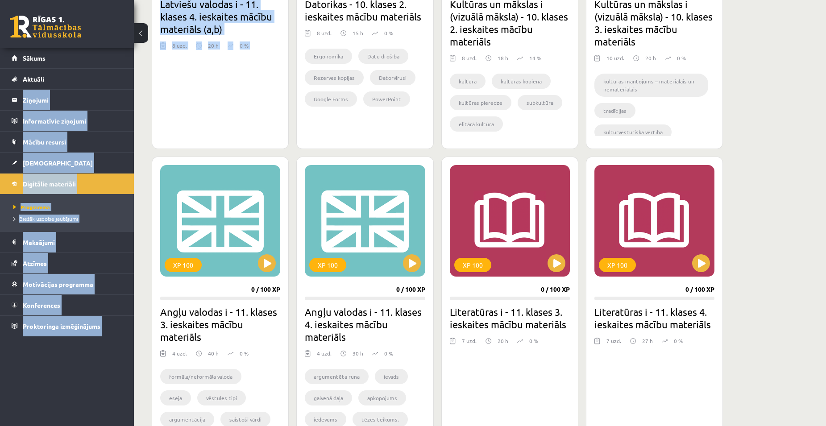
click at [561, 266] on button at bounding box center [557, 263] width 18 height 18
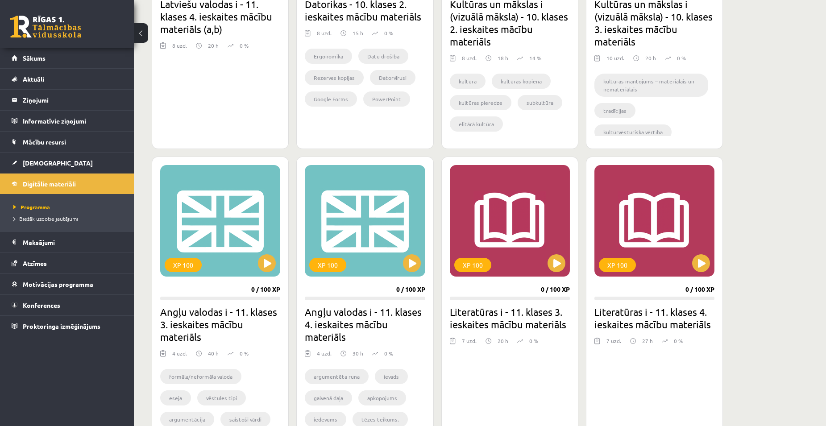
drag, startPoint x: 526, startPoint y: 309, endPoint x: 523, endPoint y: 304, distance: 6.4
click at [524, 308] on h2 "Literatūras i - 11. klases 3. ieskaites mācību materiāls" at bounding box center [510, 318] width 120 height 25
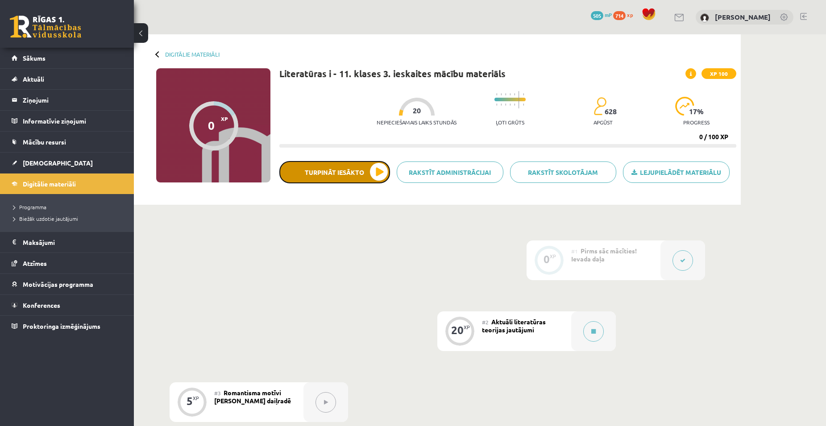
click at [331, 175] on button "Turpināt iesākto" at bounding box center [334, 172] width 111 height 22
